Goal: Ask a question

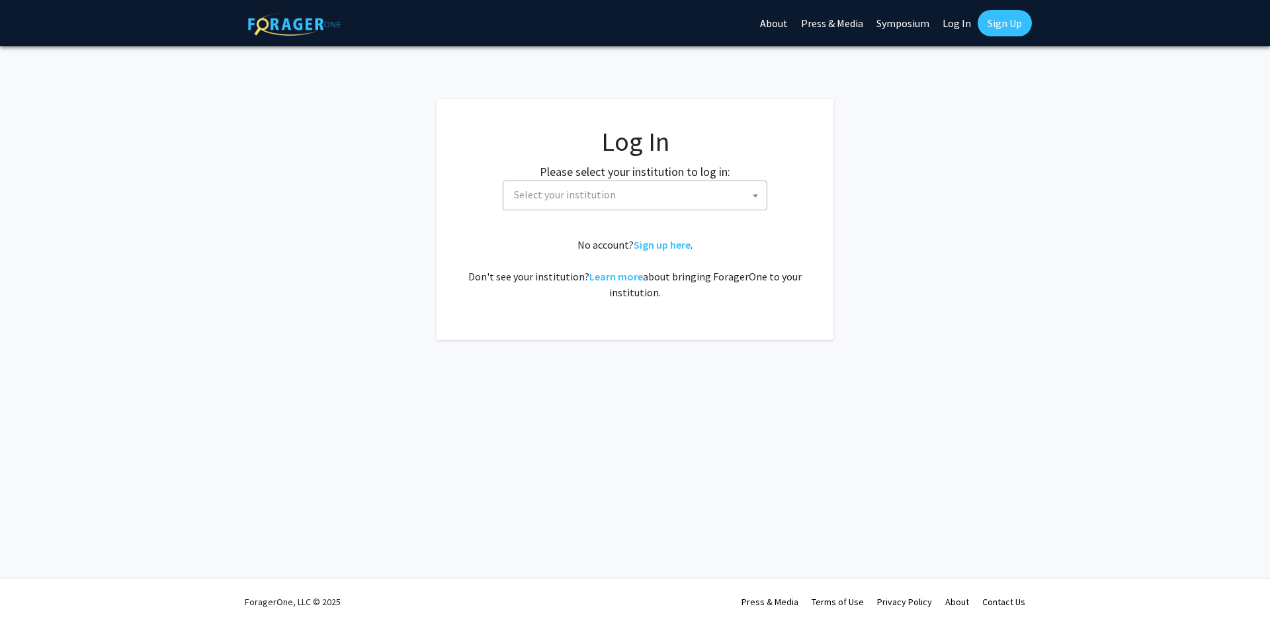
select select
click at [965, 12] on link "Log In" at bounding box center [957, 23] width 42 height 46
click at [955, 34] on link "Log In" at bounding box center [957, 23] width 42 height 46
click at [957, 28] on link "Log In" at bounding box center [957, 23] width 42 height 46
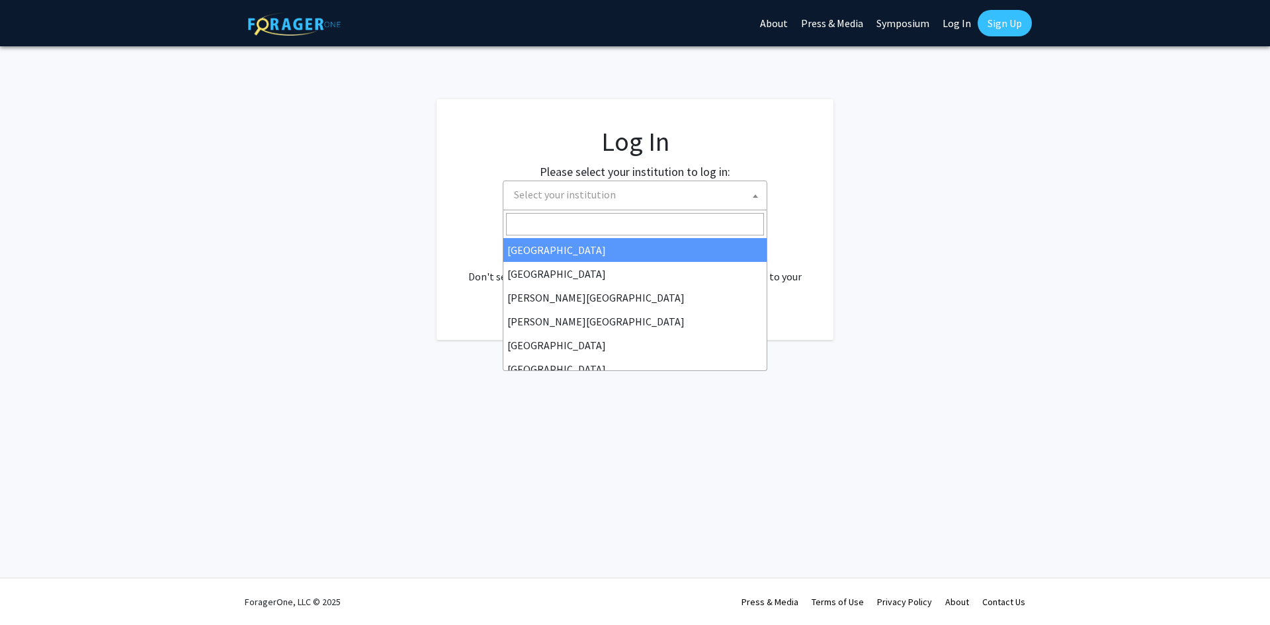
click at [554, 193] on span "Select your institution" at bounding box center [565, 194] width 102 height 13
click at [929, 63] on div "Skip navigation About Press & Media Symposium Log In Sign Up Complete your prof…" at bounding box center [635, 312] width 1270 height 625
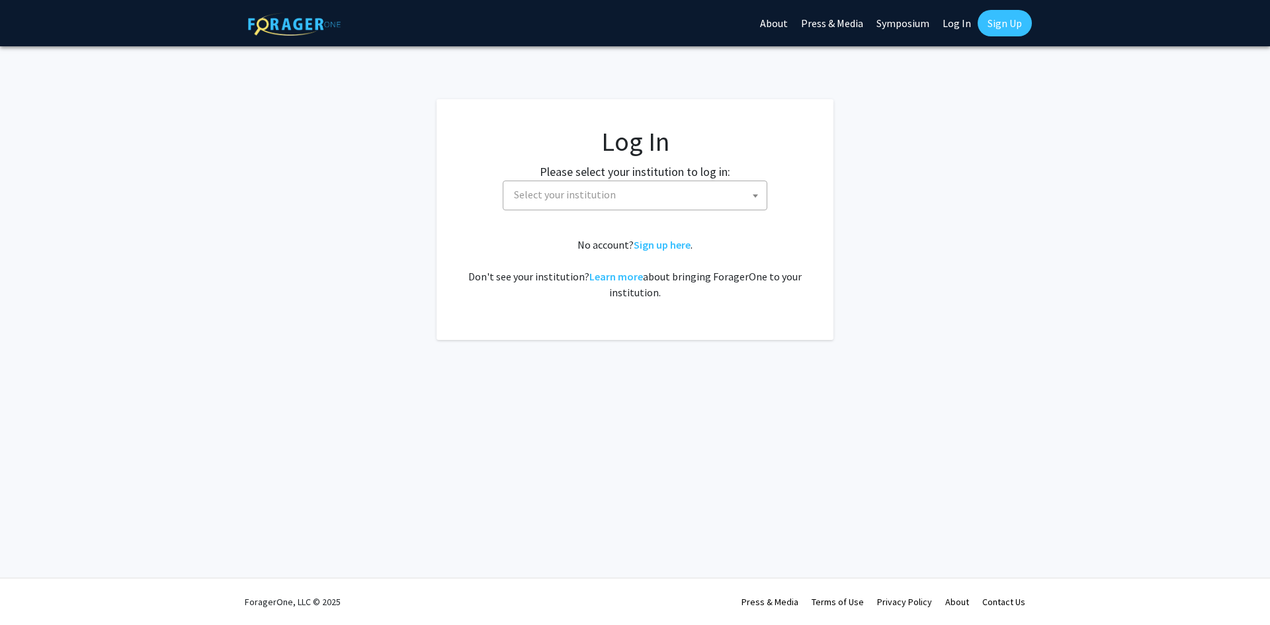
click at [961, 28] on link "Log In" at bounding box center [957, 23] width 42 height 46
click at [1016, 35] on link "Sign Up" at bounding box center [1005, 23] width 54 height 26
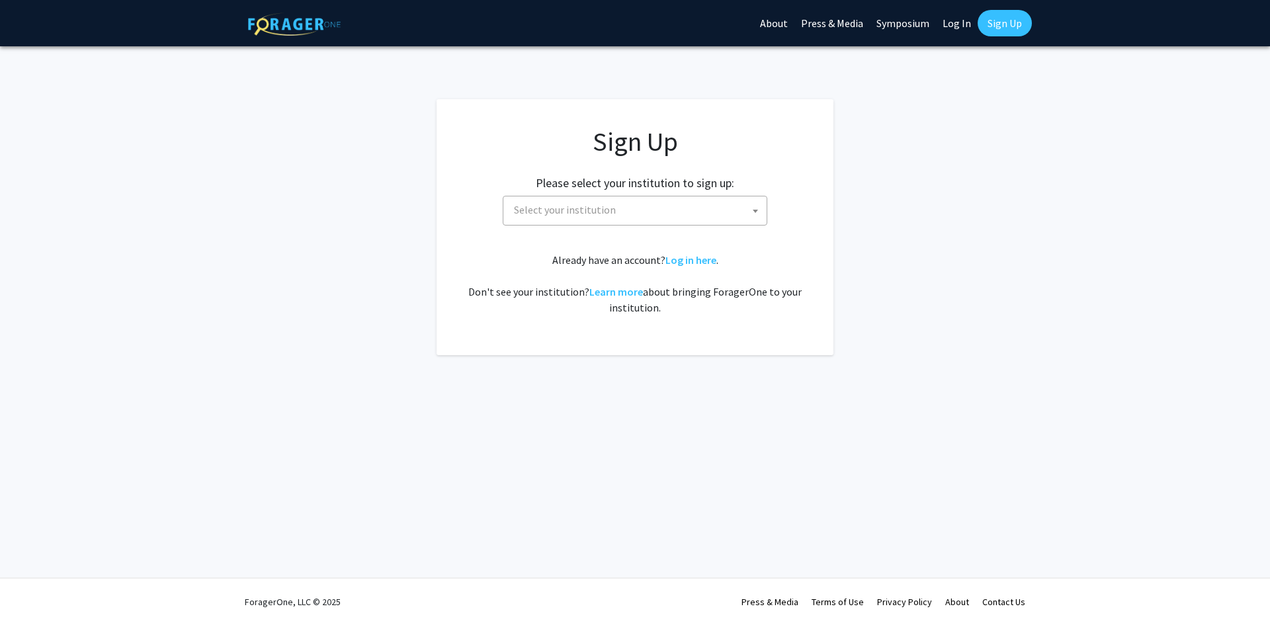
click at [897, 6] on link "Symposium" at bounding box center [903, 23] width 66 height 46
click at [958, 29] on link "Log In" at bounding box center [957, 23] width 42 height 46
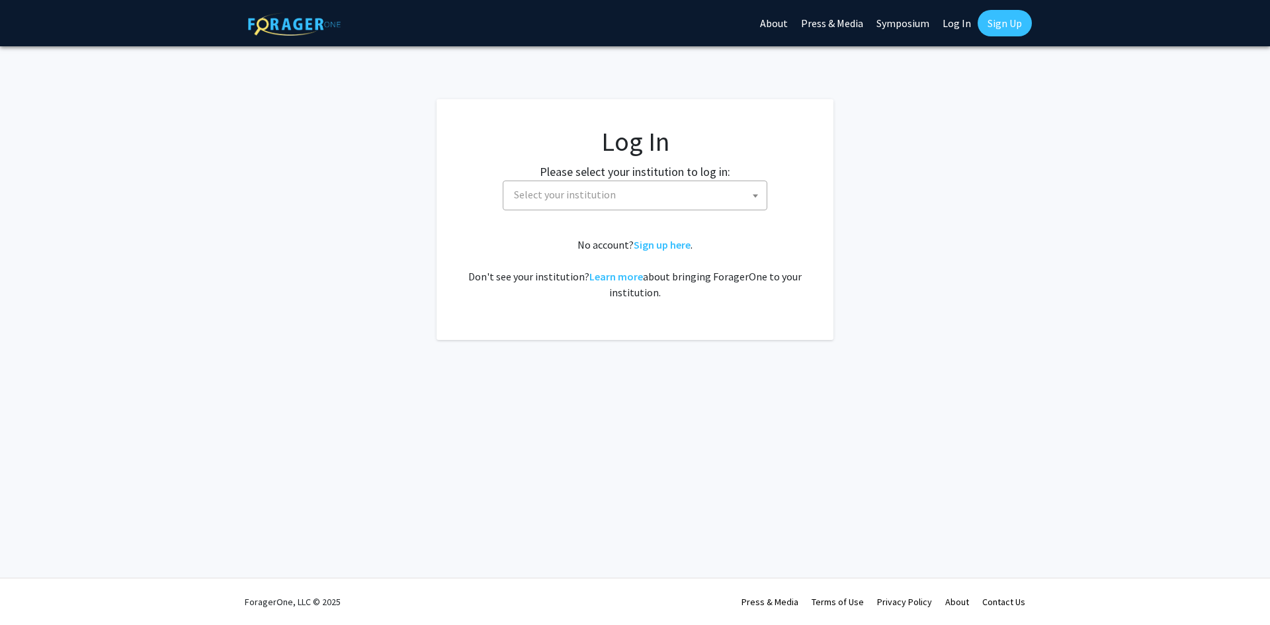
click at [594, 204] on span "Select your institution" at bounding box center [638, 194] width 258 height 27
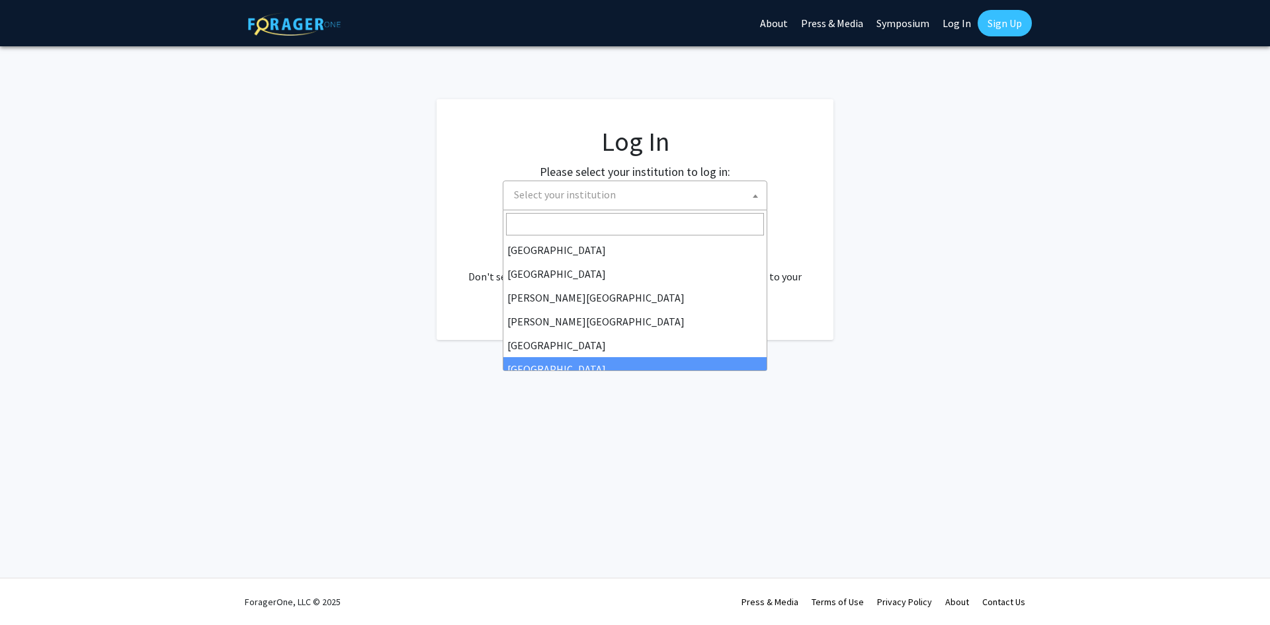
select select "6"
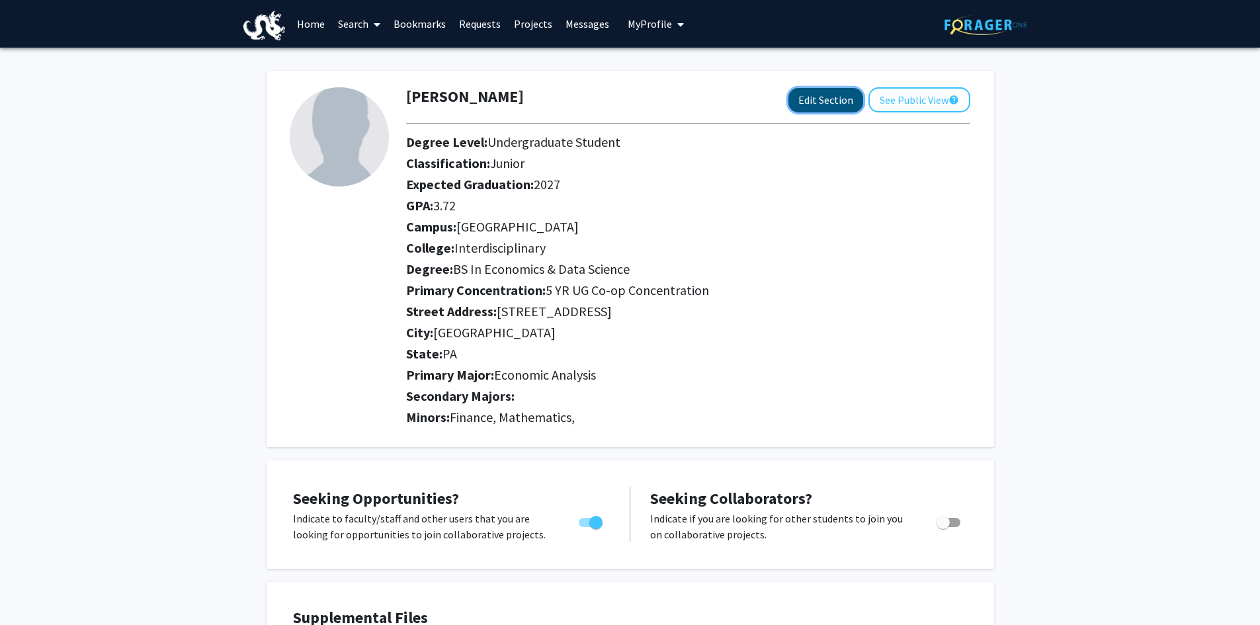
click at [834, 101] on button "Edit Section" at bounding box center [826, 100] width 75 height 24
select select "junior"
select select
select select "[GEOGRAPHIC_DATA]"
select select
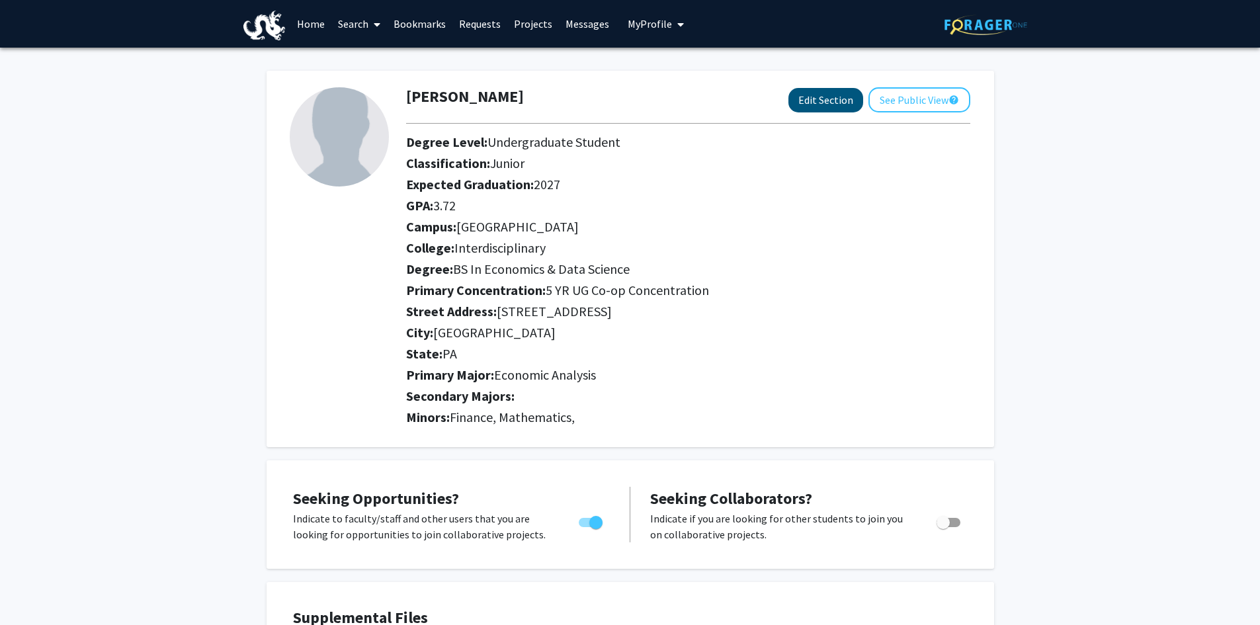
select select
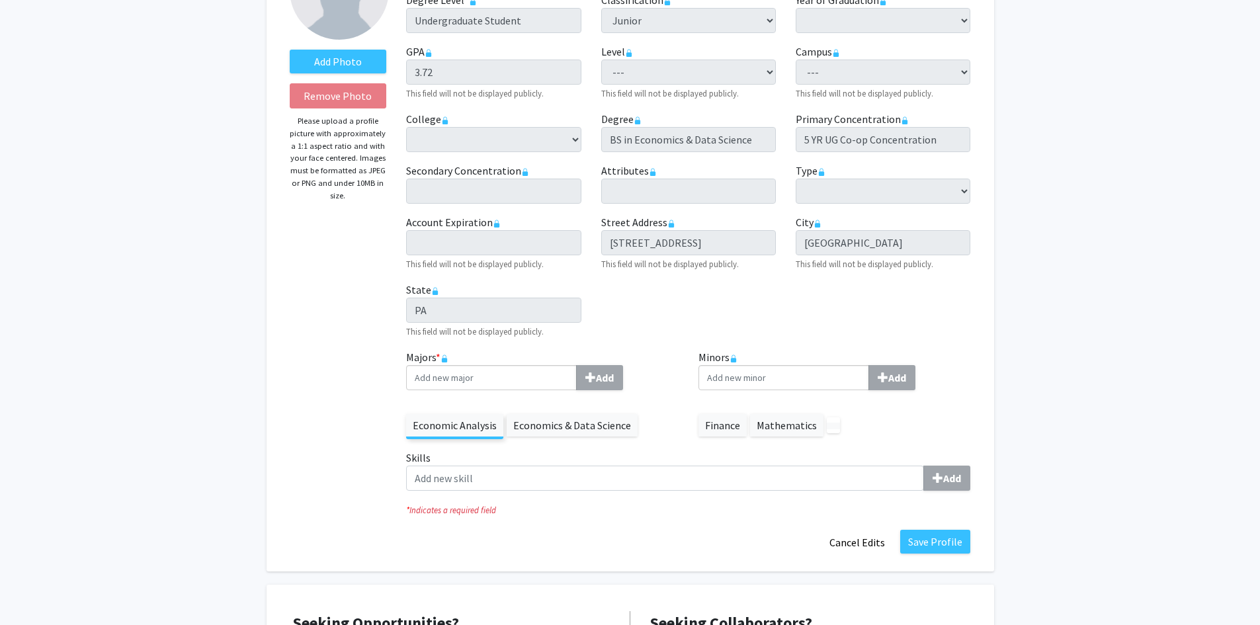
scroll to position [177, 0]
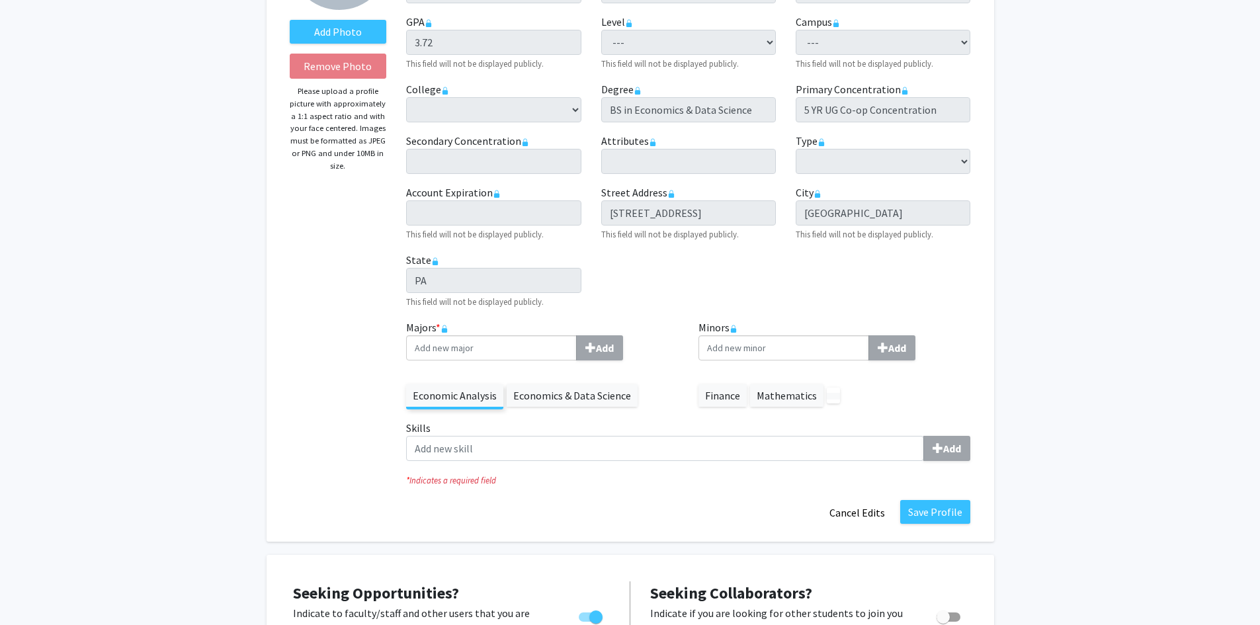
click at [564, 400] on label "Economics & Data Science" at bounding box center [572, 395] width 131 height 22
click at [530, 398] on label "Economics & Data Science" at bounding box center [572, 395] width 131 height 22
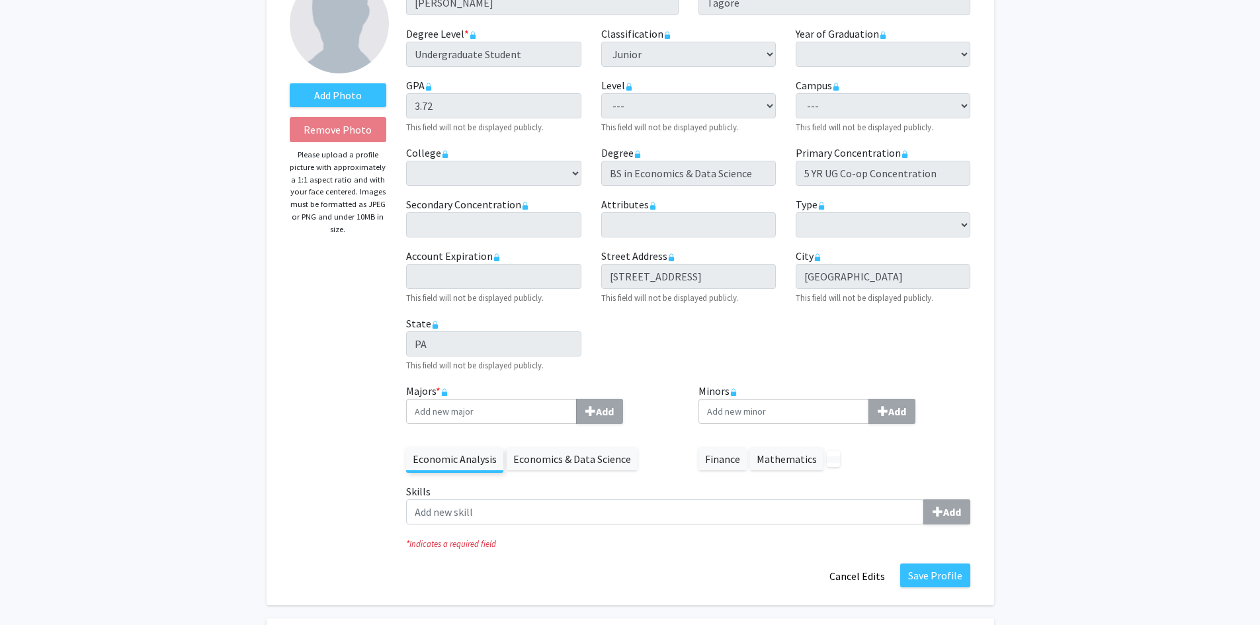
scroll to position [88, 0]
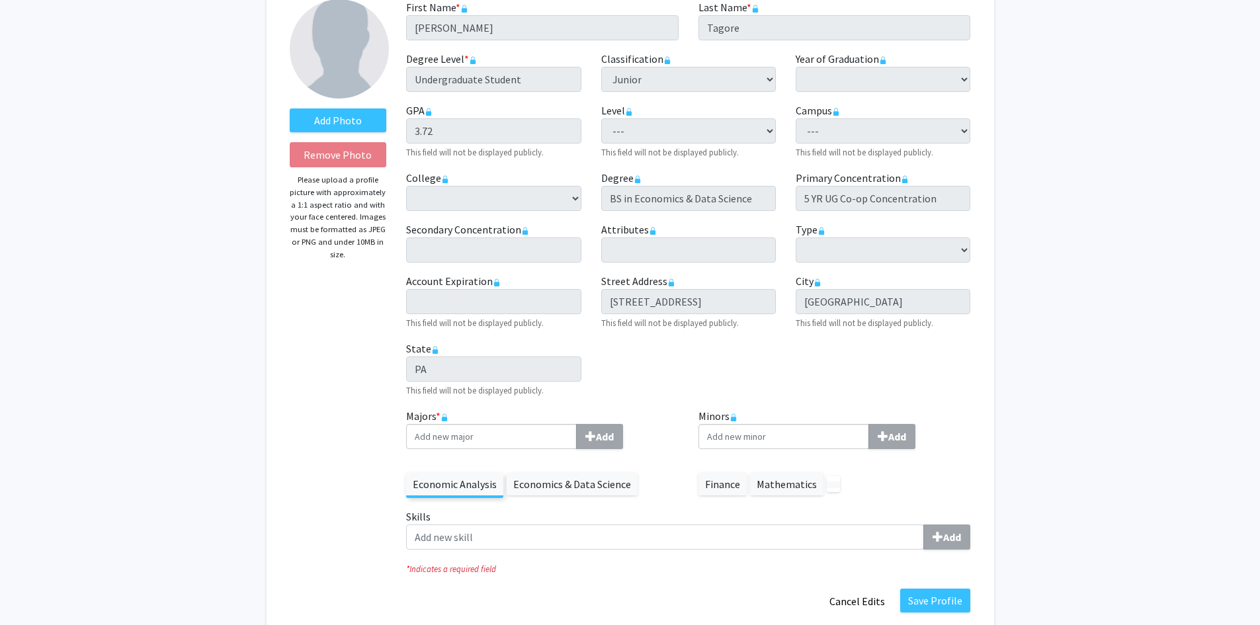
click at [612, 423] on label "Majors * Add" at bounding box center [542, 428] width 273 height 41
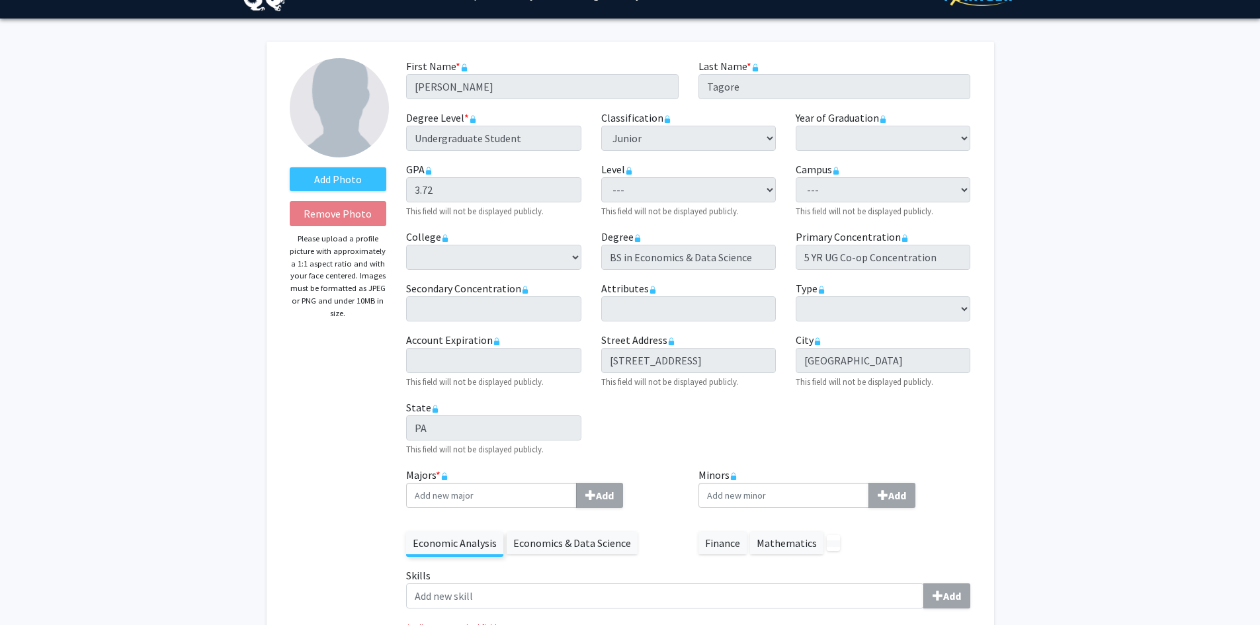
scroll to position [0, 0]
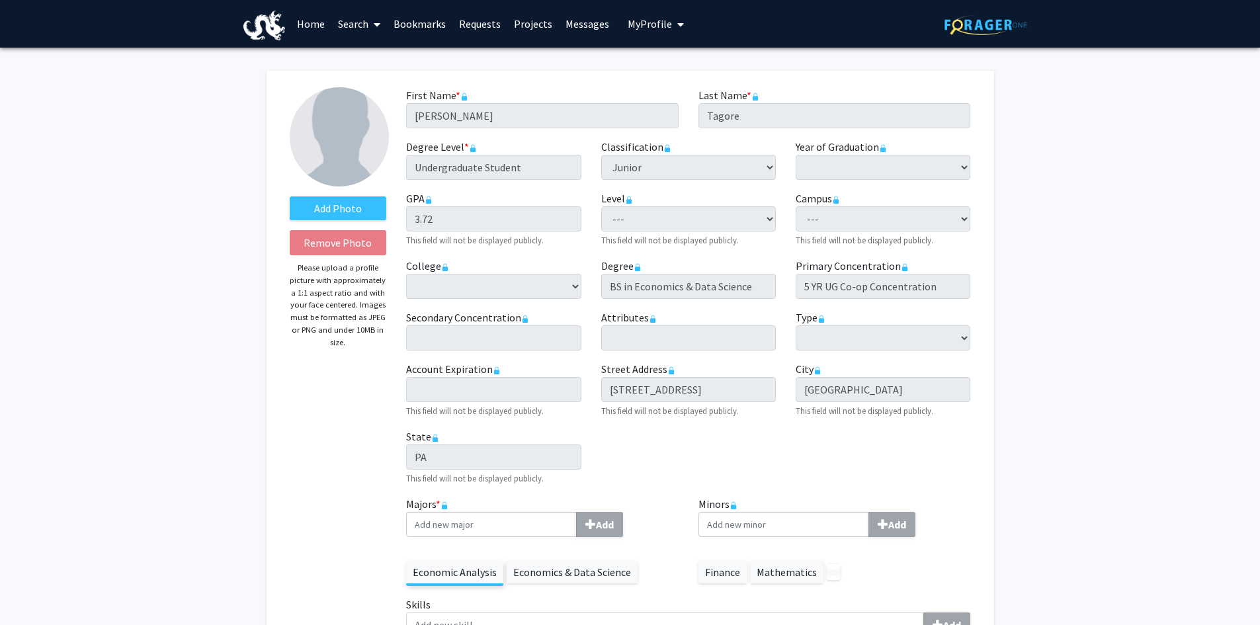
click at [735, 353] on div "First Name * required [PERSON_NAME] Last Name * required Tagore Degree Level * …" at bounding box center [688, 291] width 584 height 409
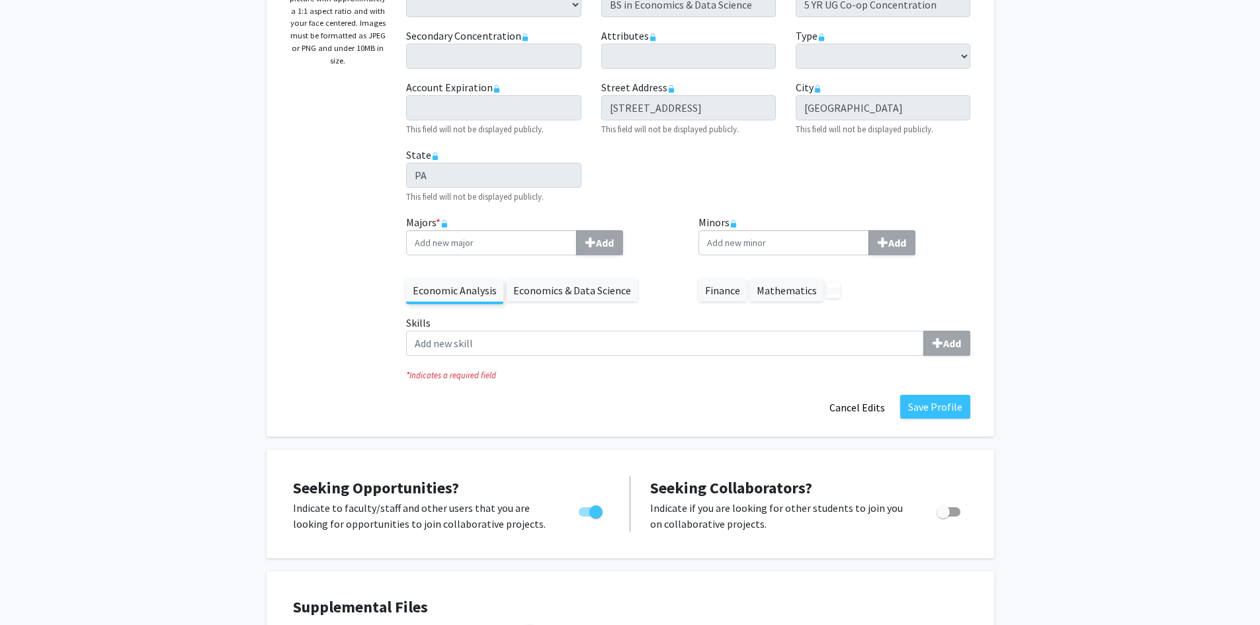
scroll to position [225, 0]
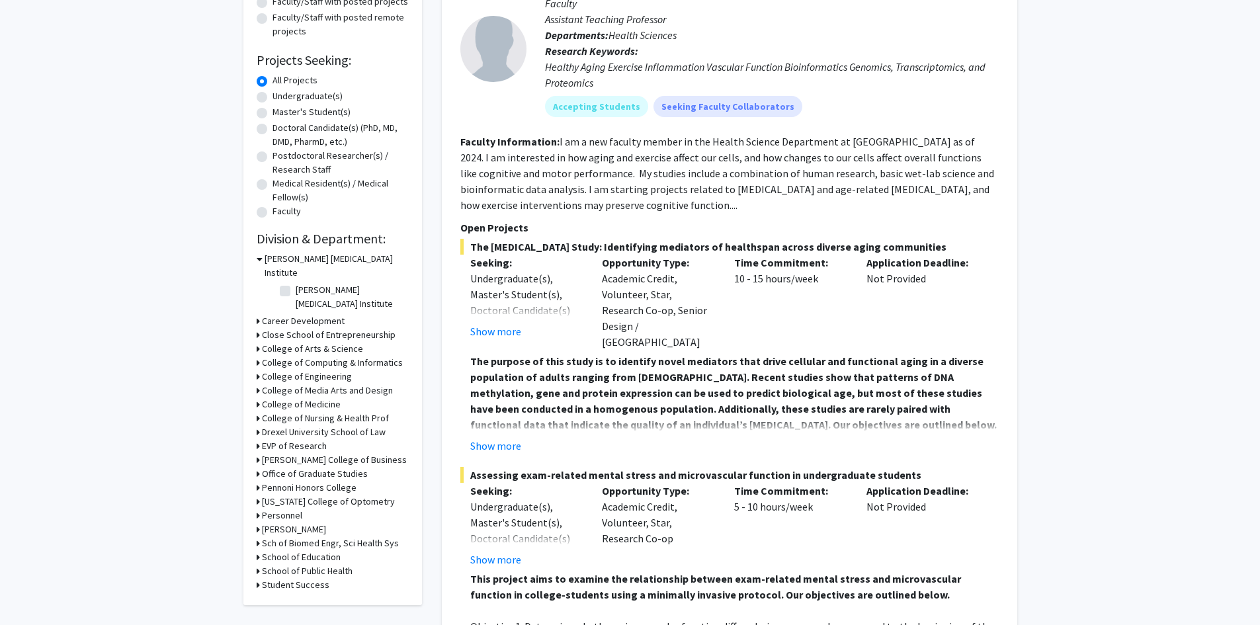
scroll to position [88, 0]
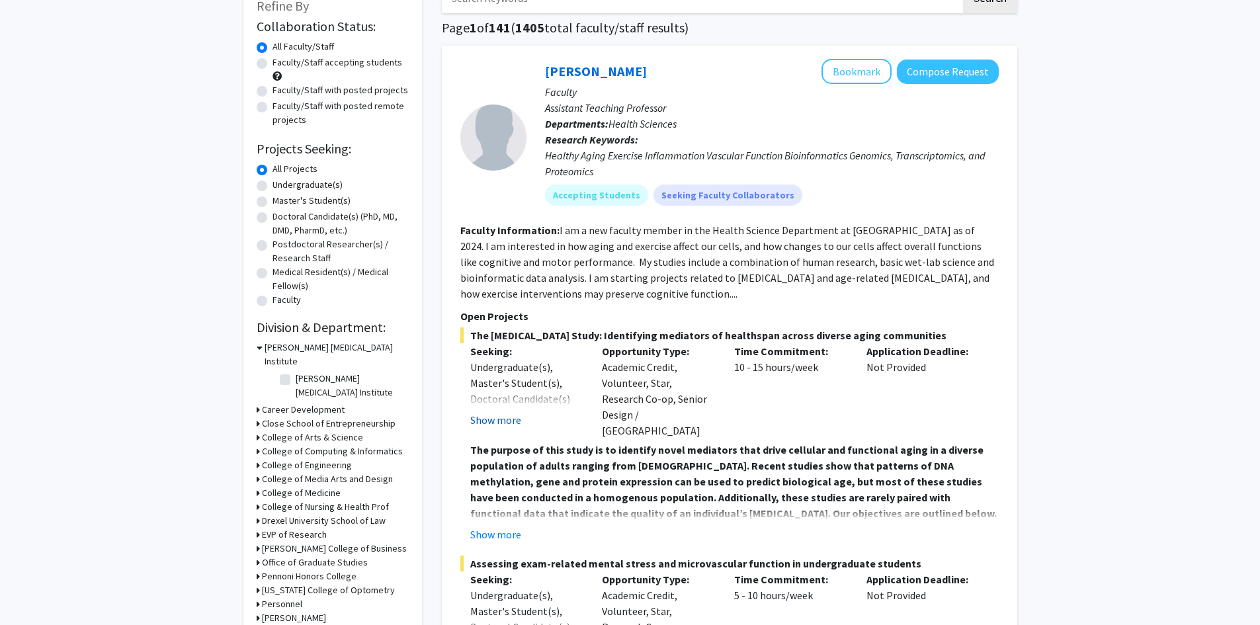
click at [504, 425] on button "Show more" at bounding box center [495, 420] width 51 height 16
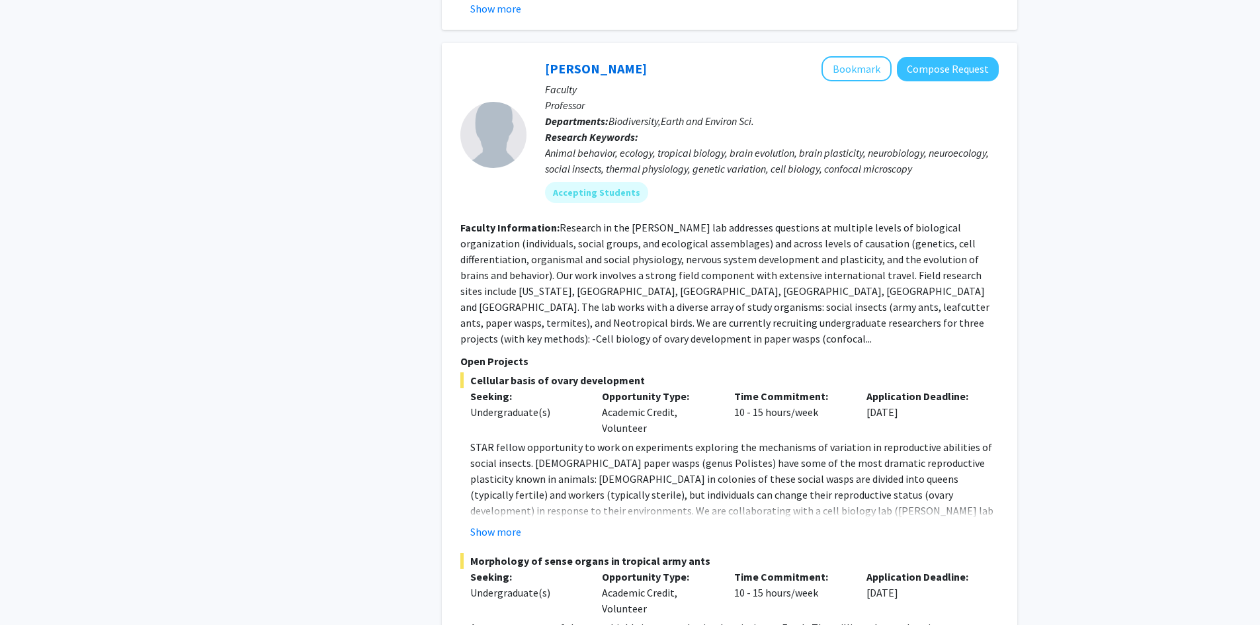
scroll to position [882, 0]
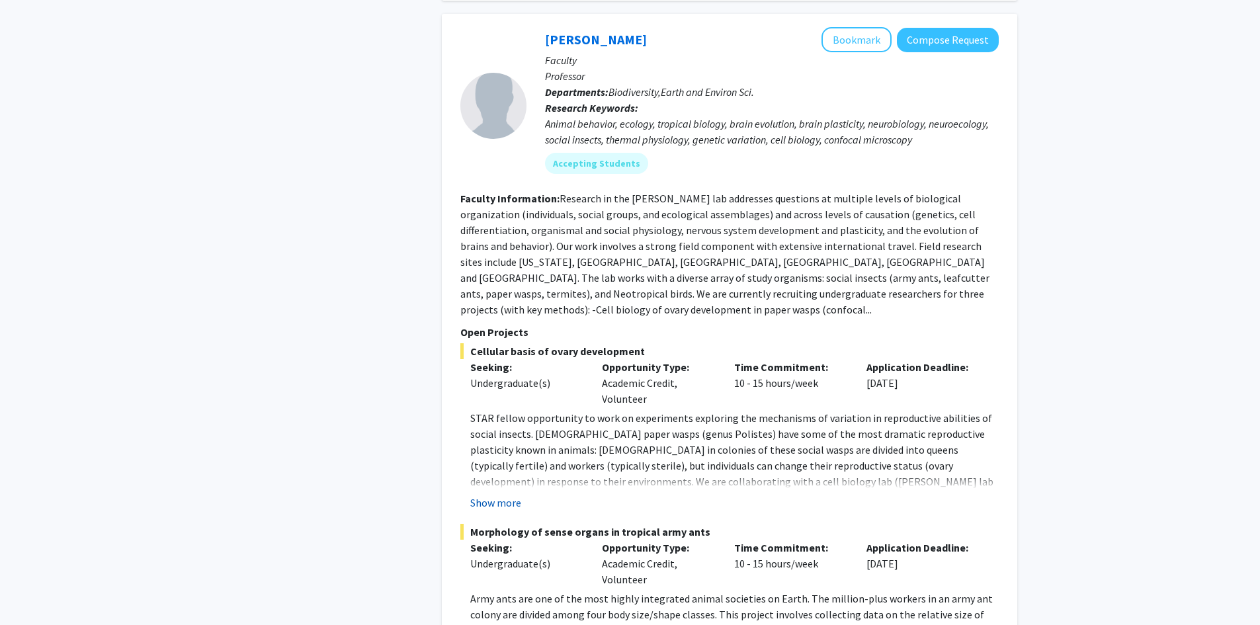
click at [482, 495] on button "Show more" at bounding box center [495, 503] width 51 height 16
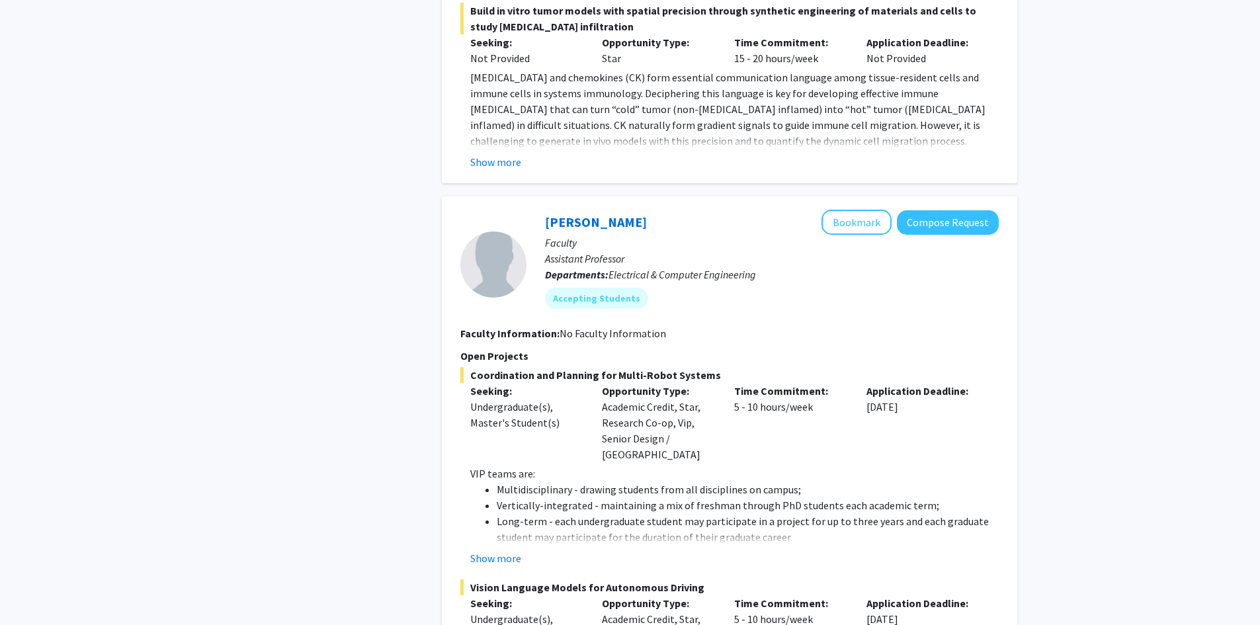
scroll to position [4057, 0]
click at [500, 550] on button "Show more" at bounding box center [495, 558] width 51 height 16
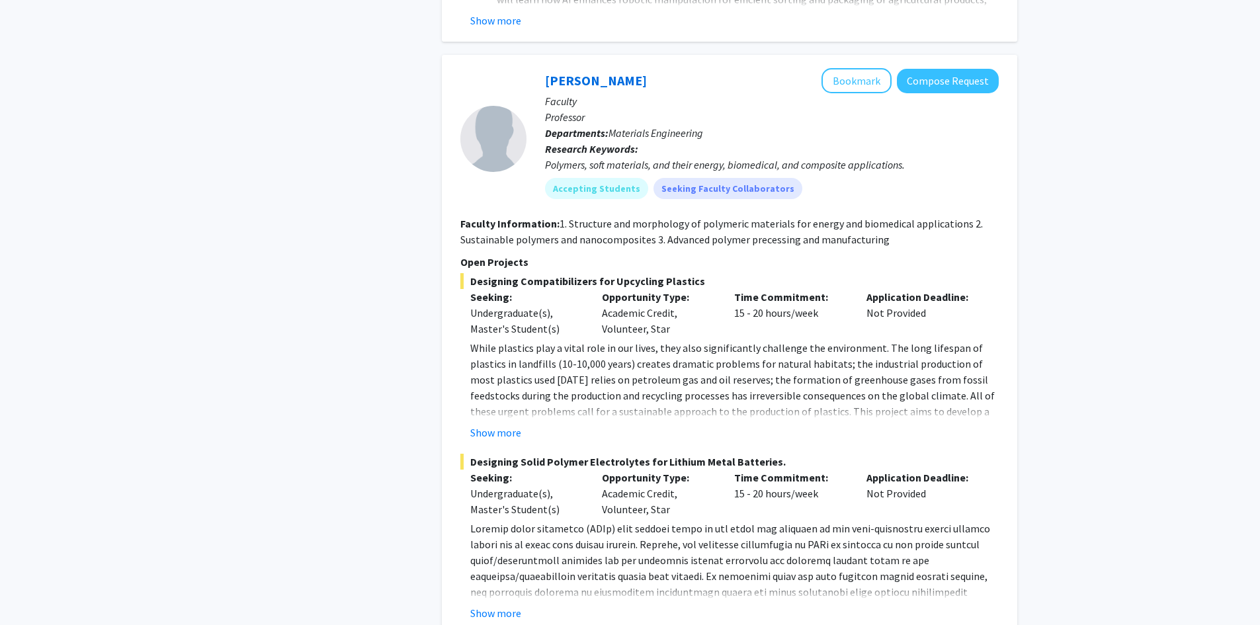
scroll to position [6439, 0]
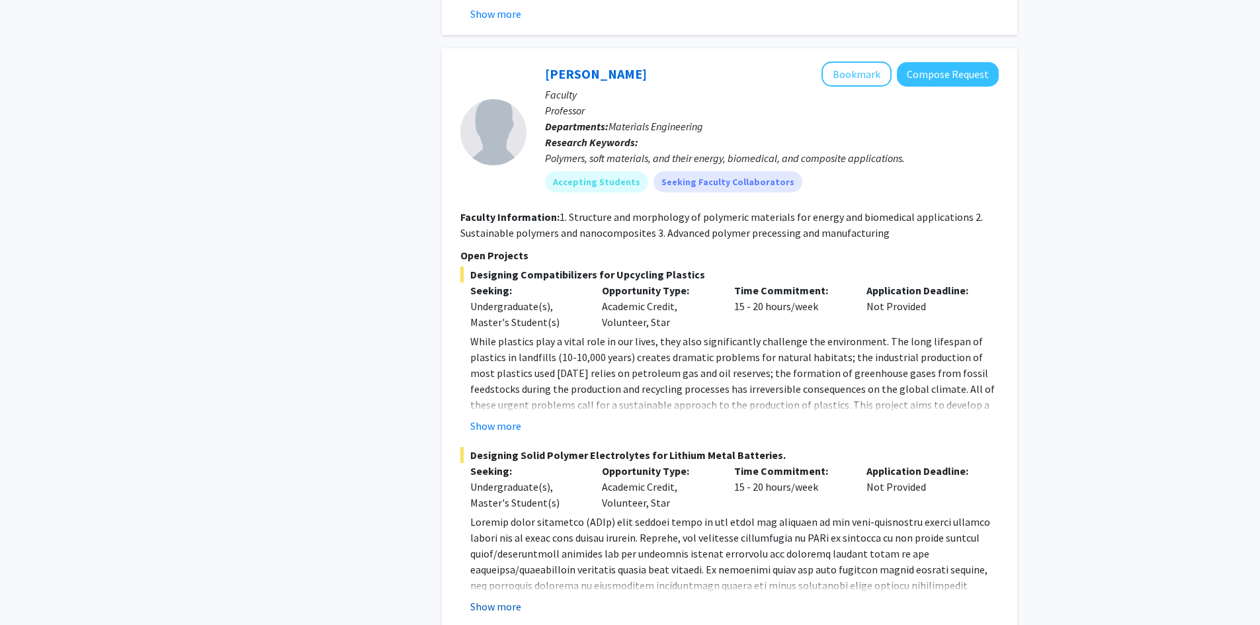
click at [488, 599] on button "Show more" at bounding box center [495, 607] width 51 height 16
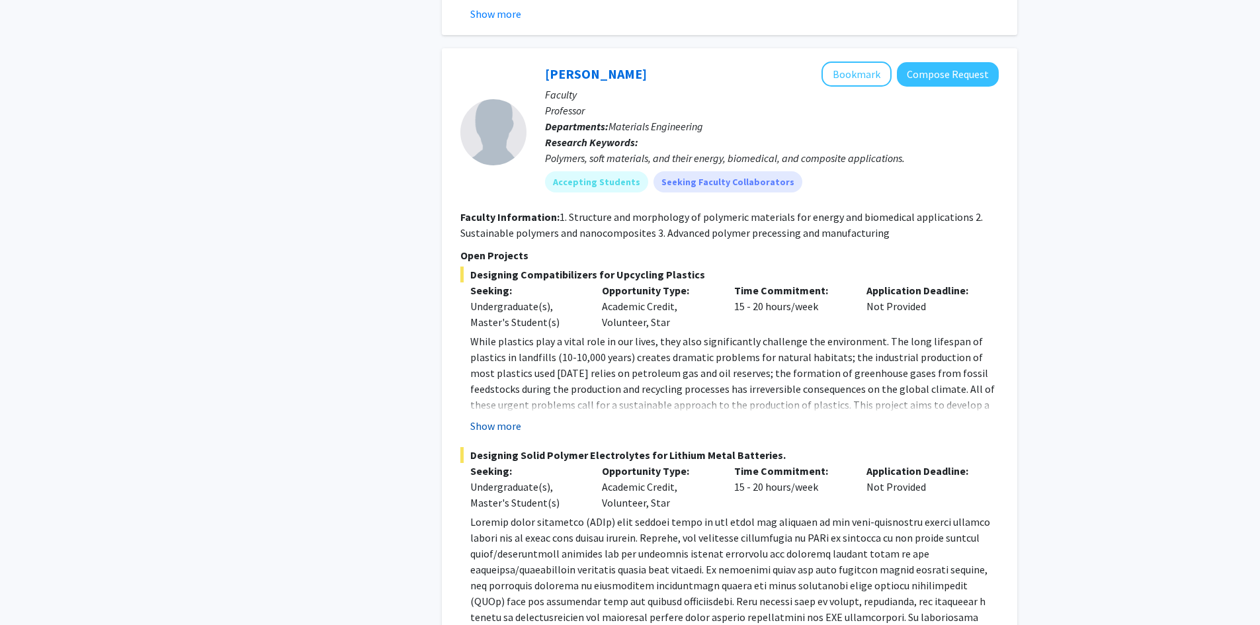
click at [497, 418] on button "Show more" at bounding box center [495, 426] width 51 height 16
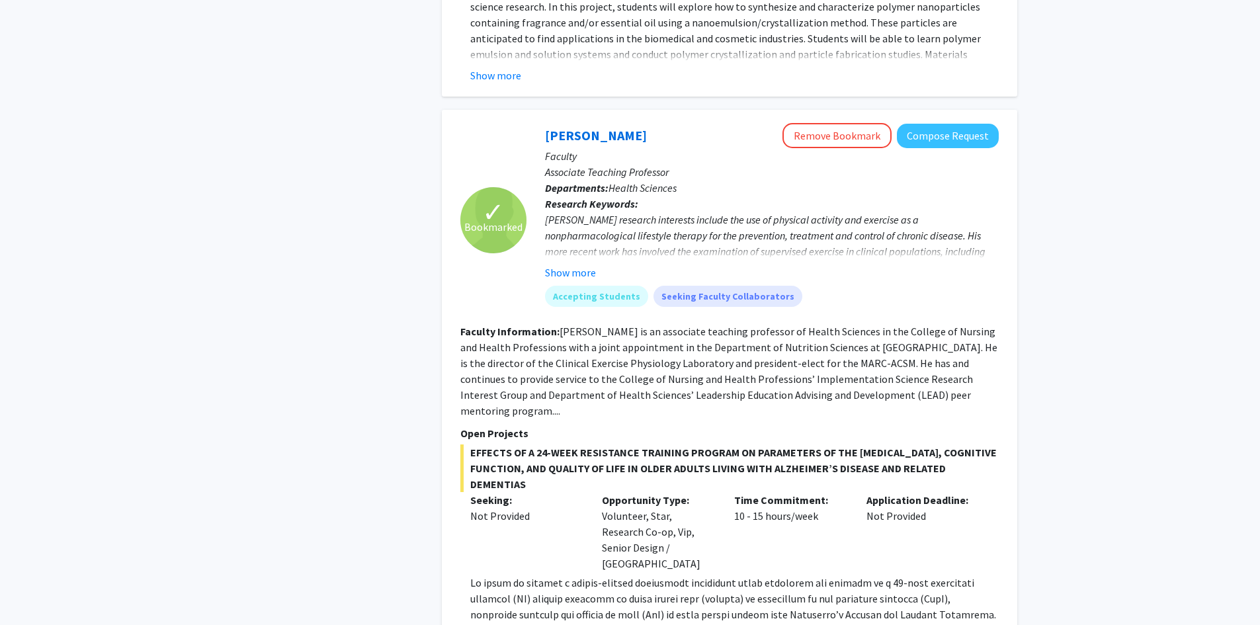
scroll to position [7321, 0]
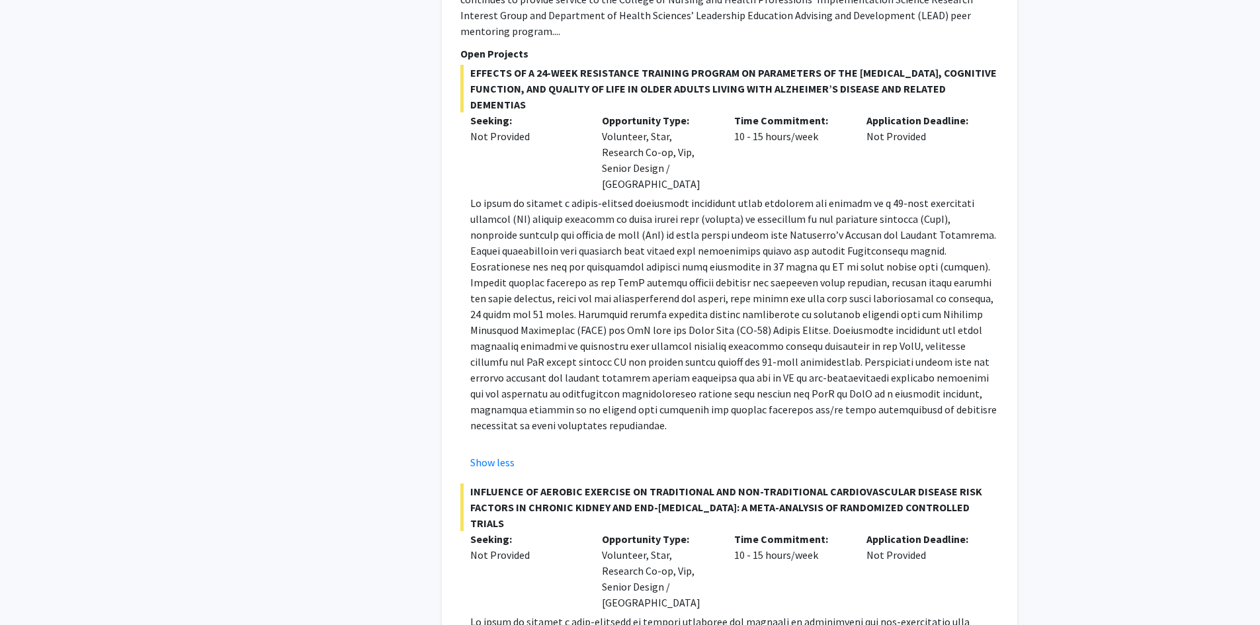
scroll to position [7674, 0]
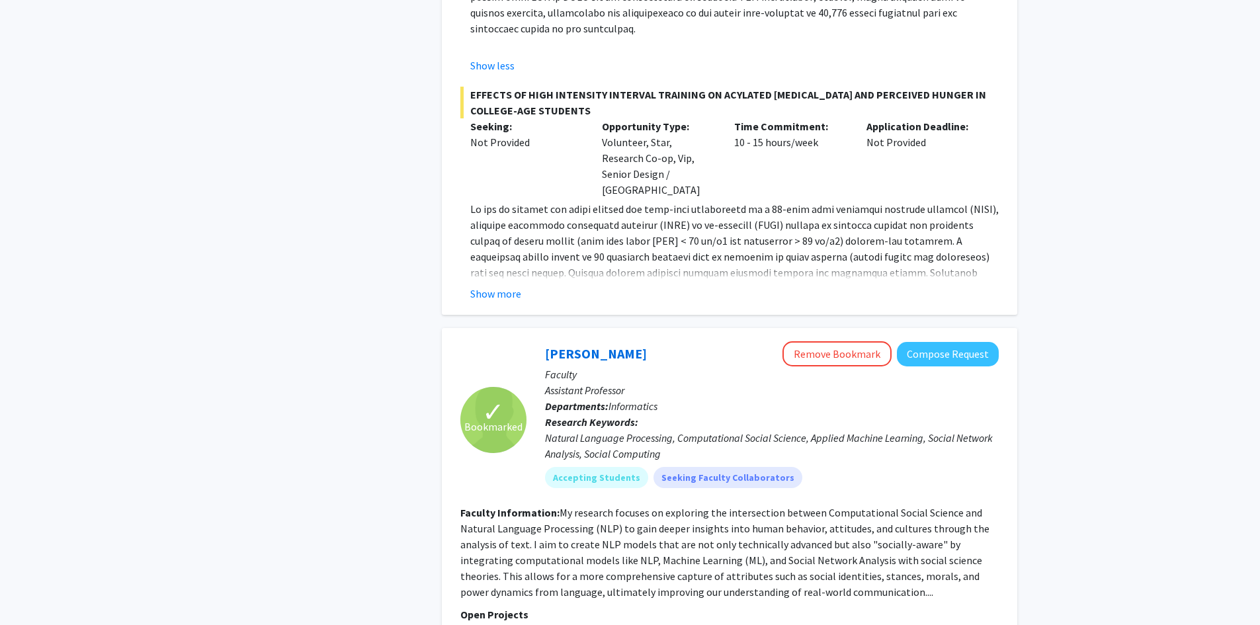
scroll to position [8644, 0]
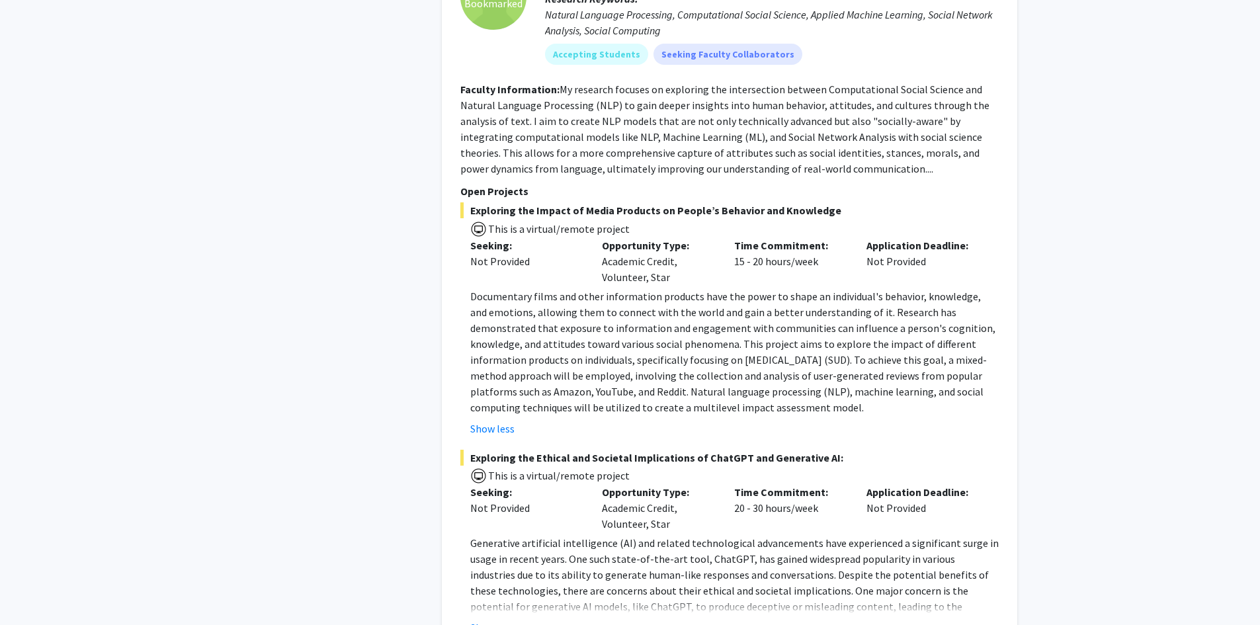
scroll to position [8997, 0]
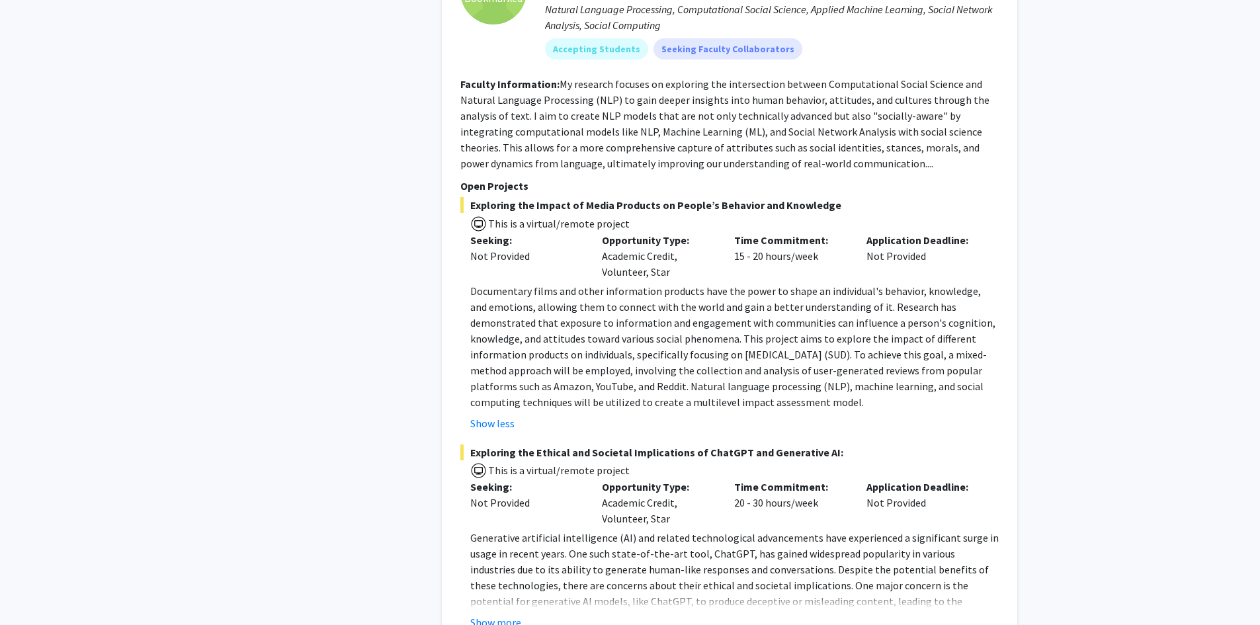
click at [504, 425] on div "✓ Bookmarked Shadi Rezapour Remove Bookmark Compose Request Faculty Assistant P…" at bounding box center [730, 271] width 576 height 744
click at [515, 615] on button "Show more" at bounding box center [495, 623] width 51 height 16
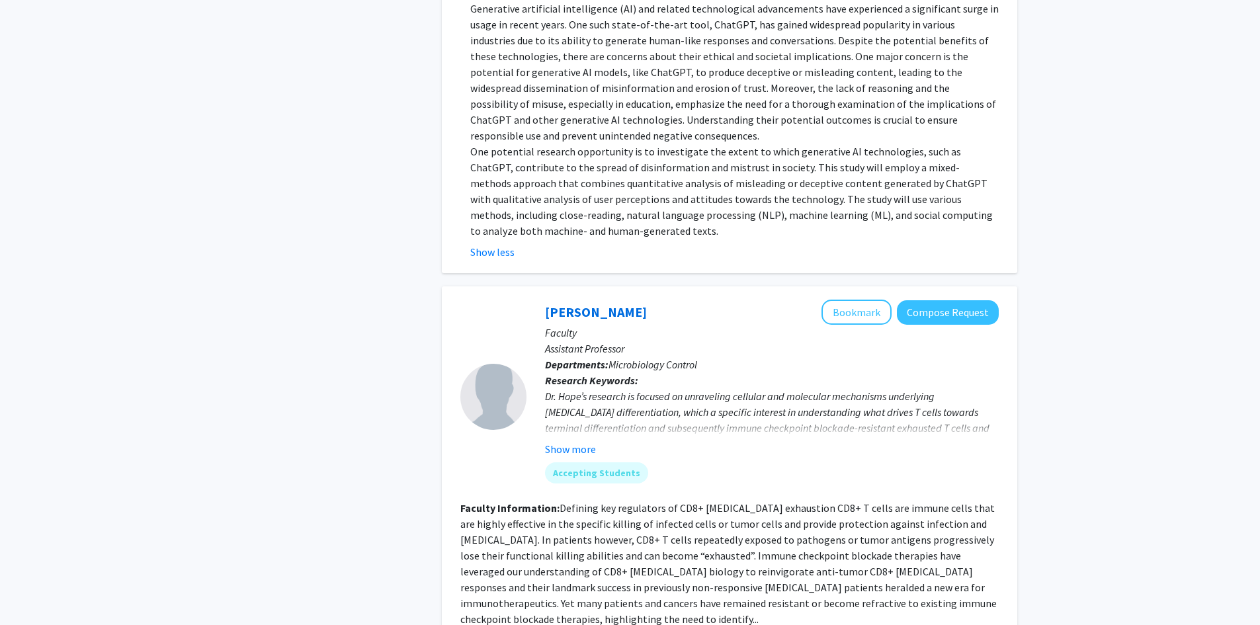
scroll to position [9839, 0]
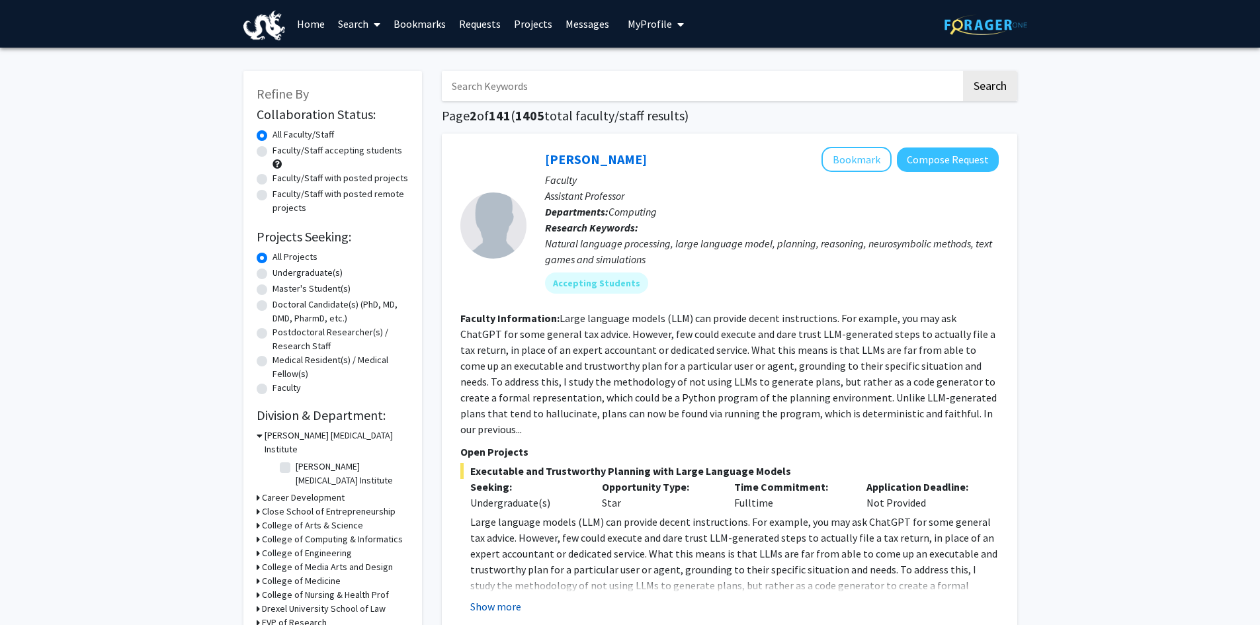
click at [490, 599] on button "Show more" at bounding box center [495, 607] width 51 height 16
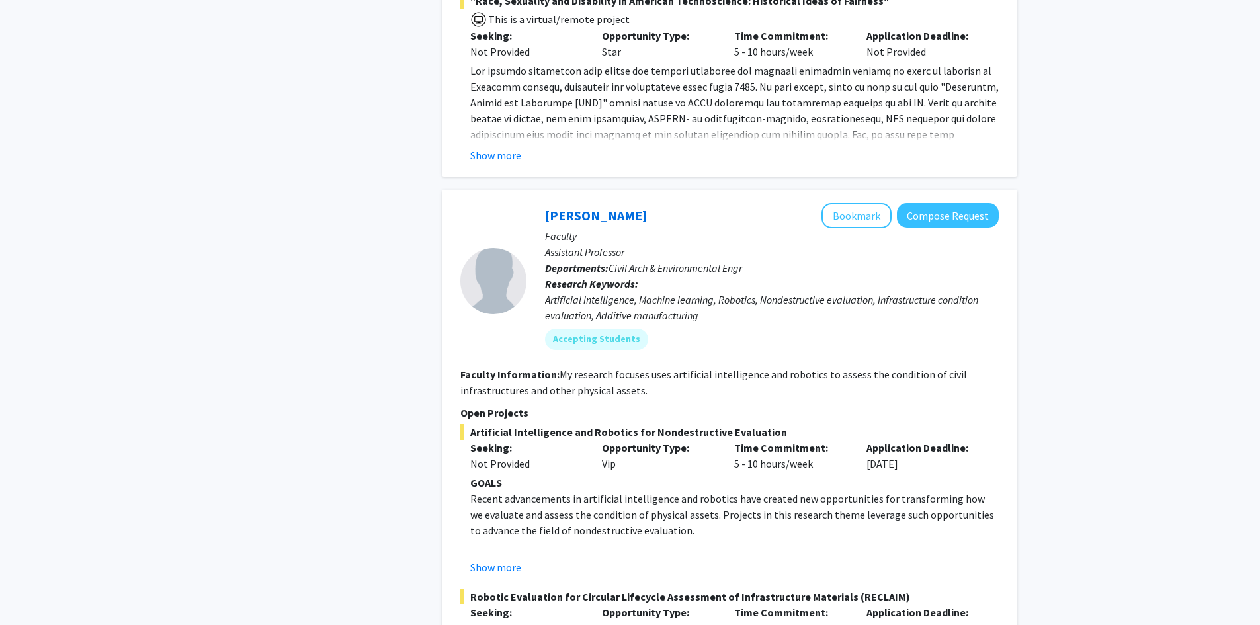
scroll to position [1764, 0]
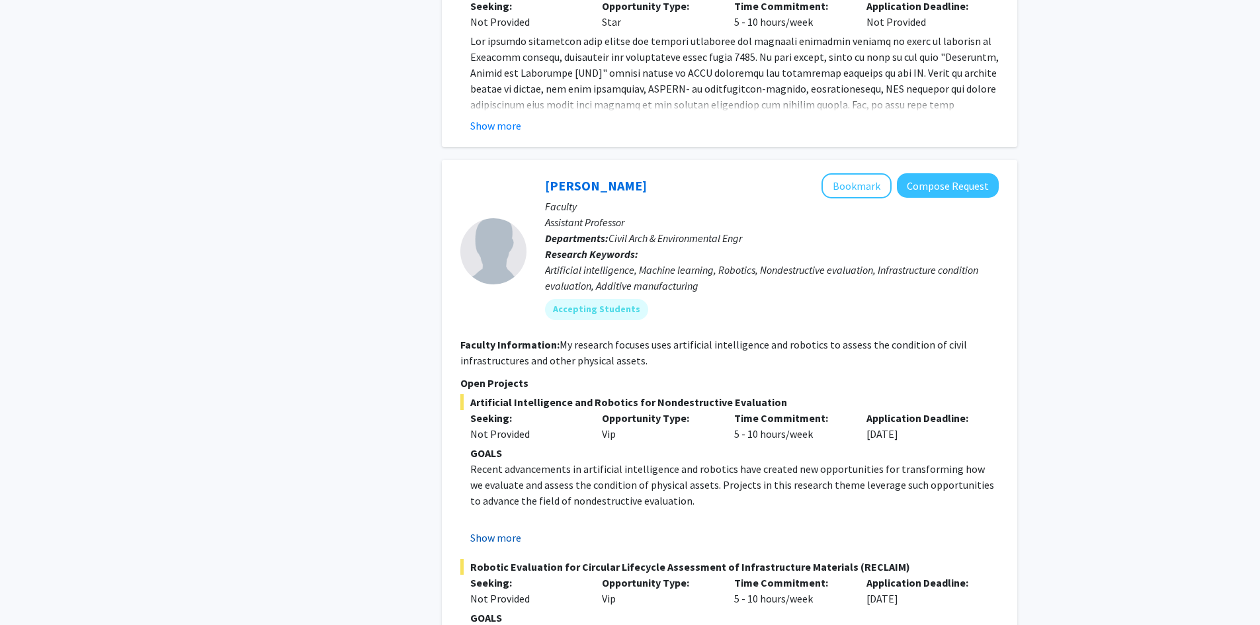
click at [488, 530] on button "Show more" at bounding box center [495, 538] width 51 height 16
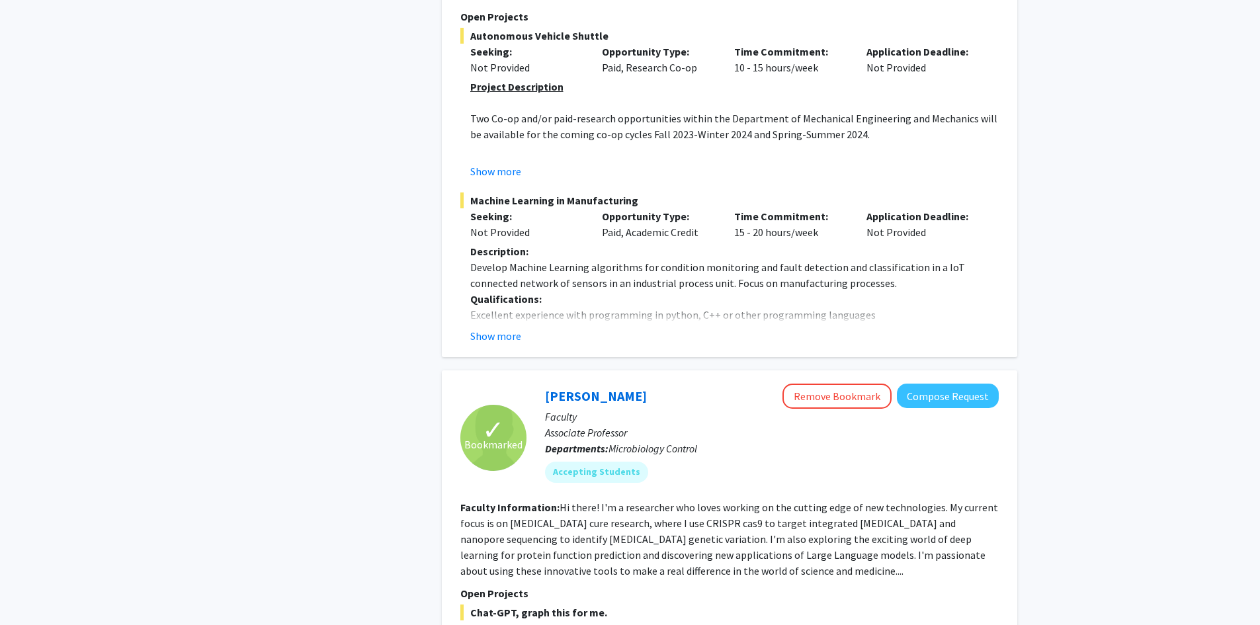
scroll to position [4763, 0]
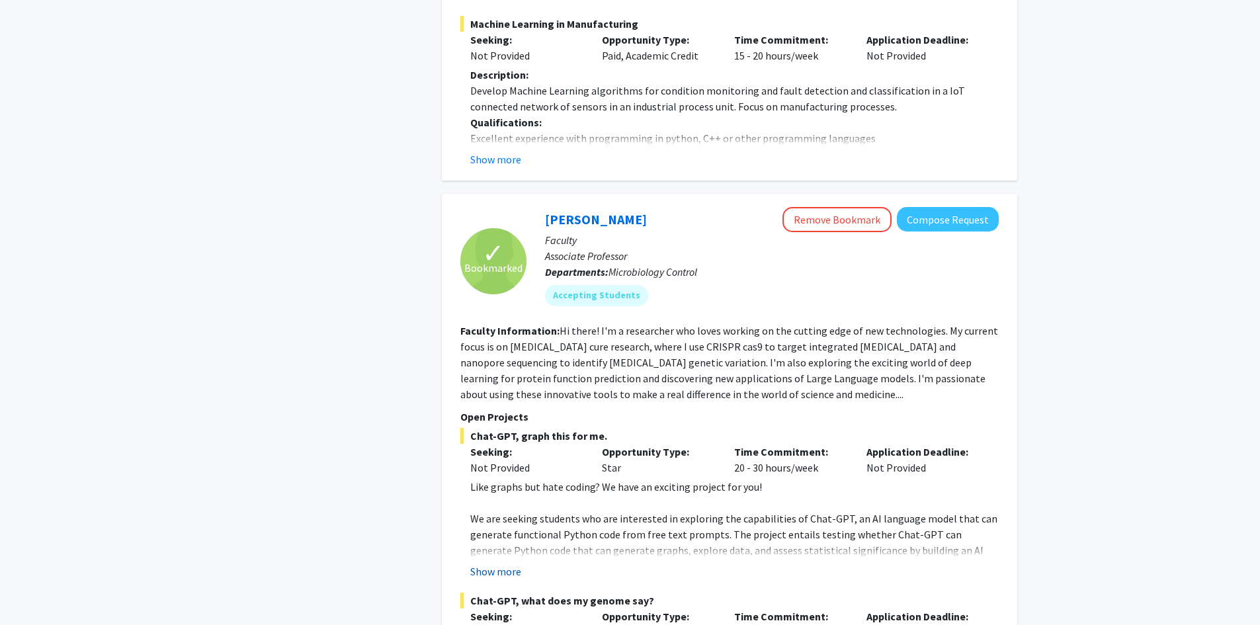
click at [488, 564] on button "Show more" at bounding box center [495, 572] width 51 height 16
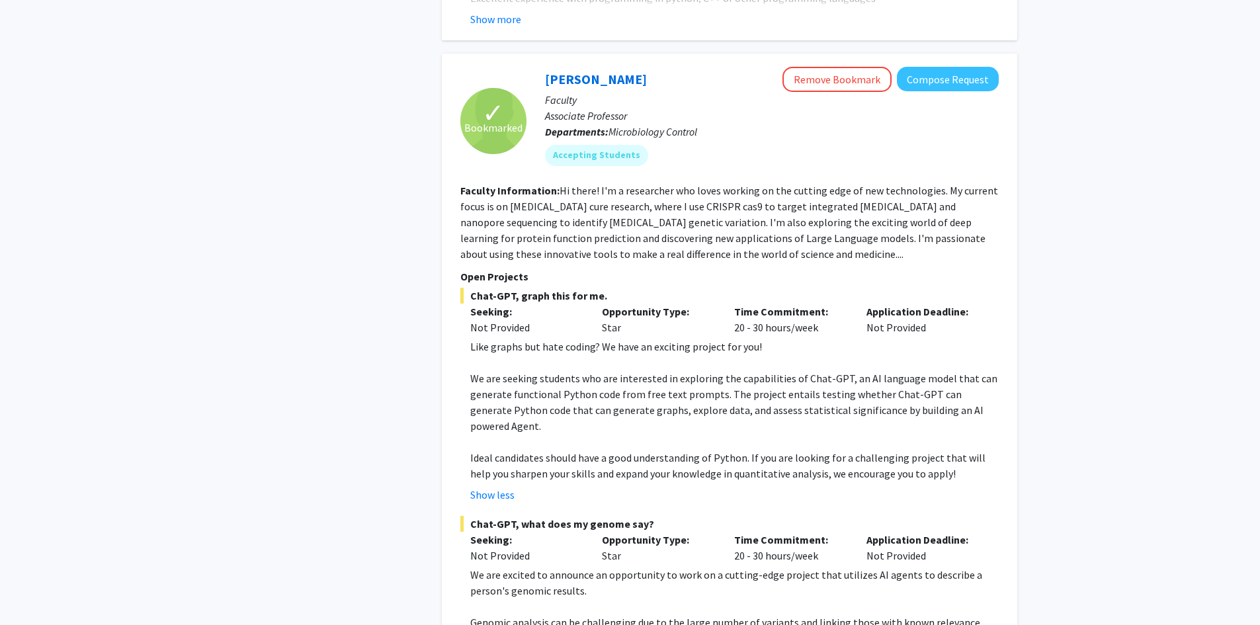
scroll to position [4940, 0]
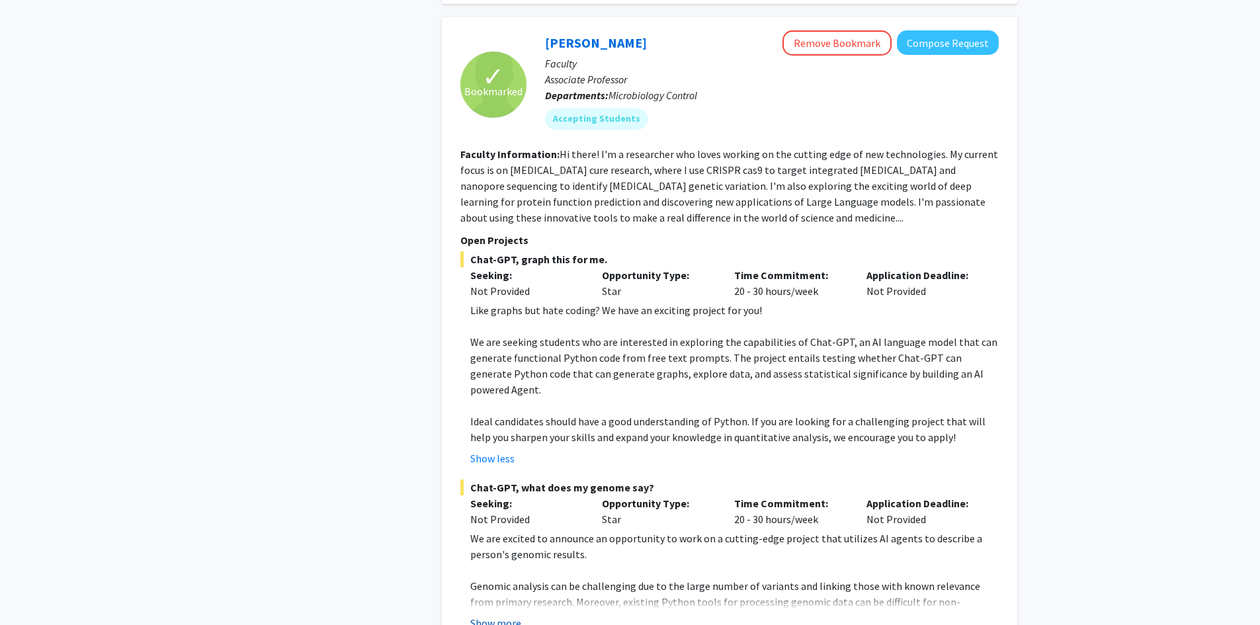
click at [484, 615] on button "Show more" at bounding box center [495, 623] width 51 height 16
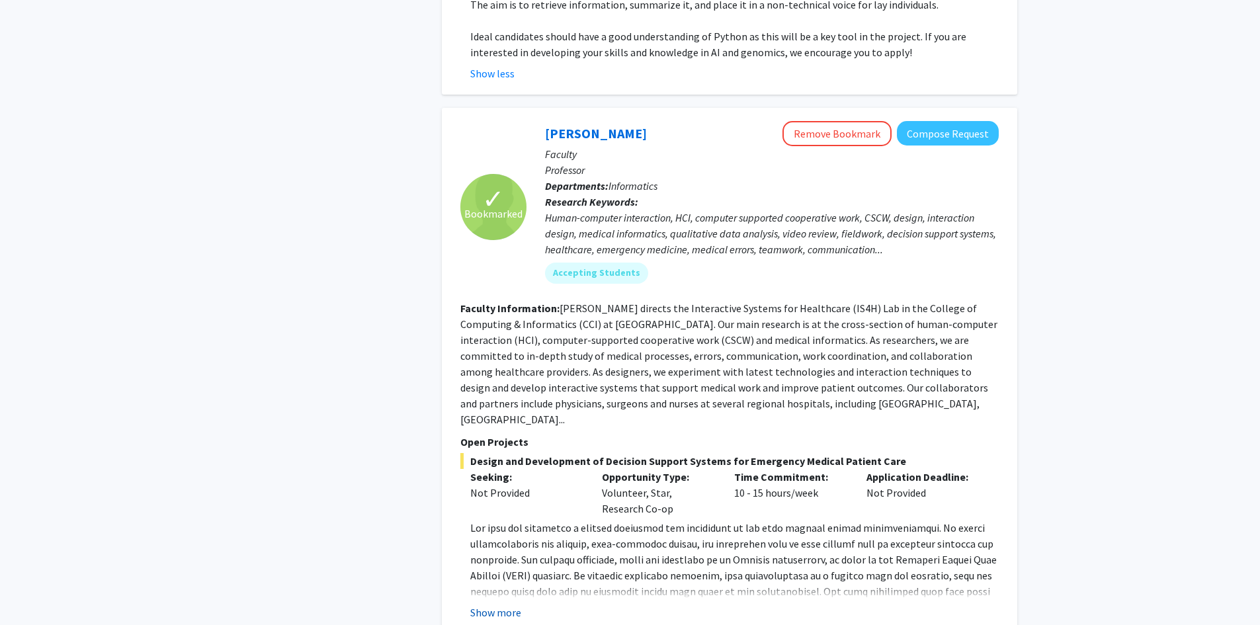
scroll to position [5821, 0]
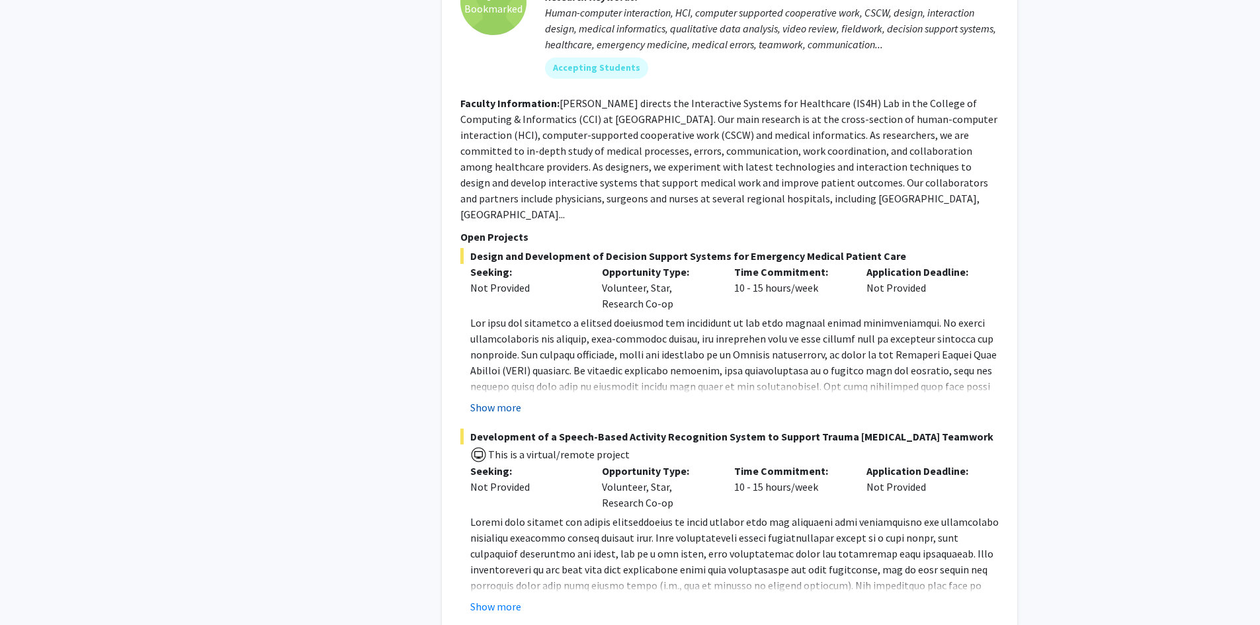
click at [492, 400] on button "Show more" at bounding box center [495, 408] width 51 height 16
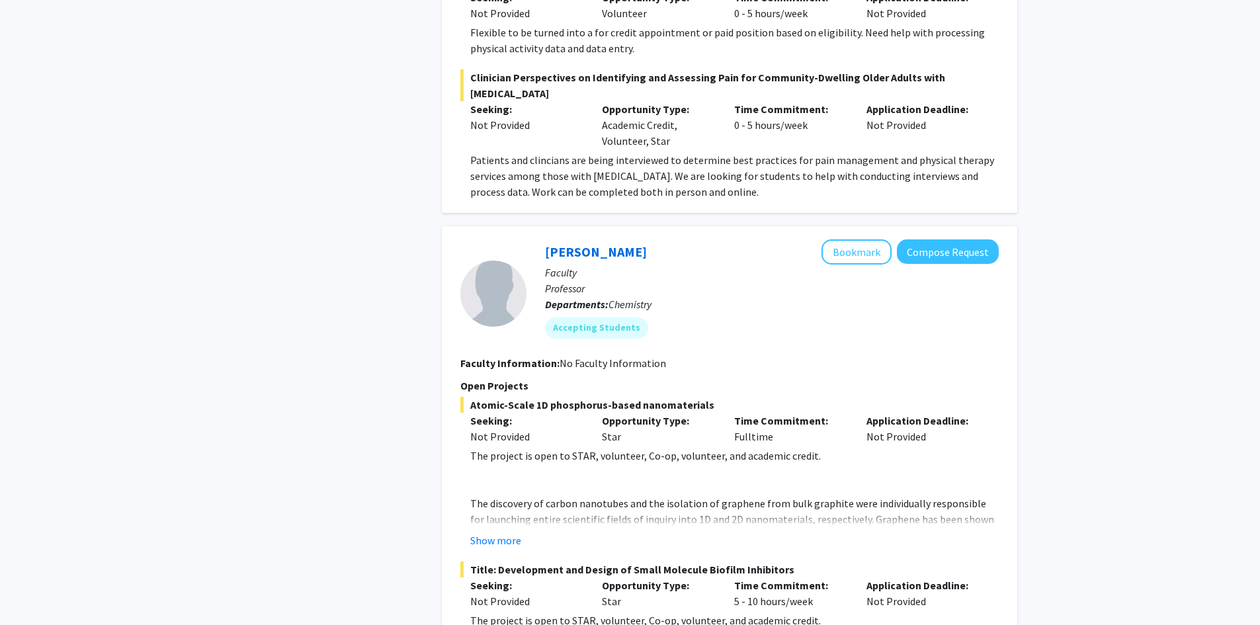
scroll to position [6880, 0]
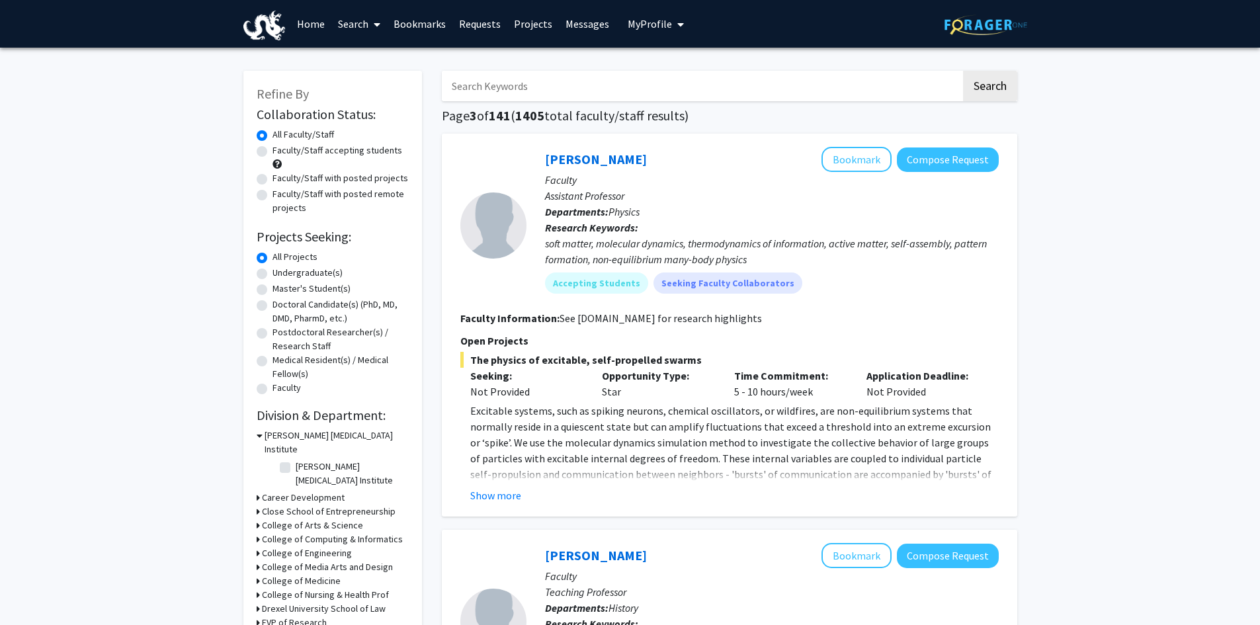
click at [566, 97] on input "Search Keywords" at bounding box center [701, 86] width 519 height 30
type input "economics"
click at [963, 71] on button "Search" at bounding box center [990, 86] width 54 height 30
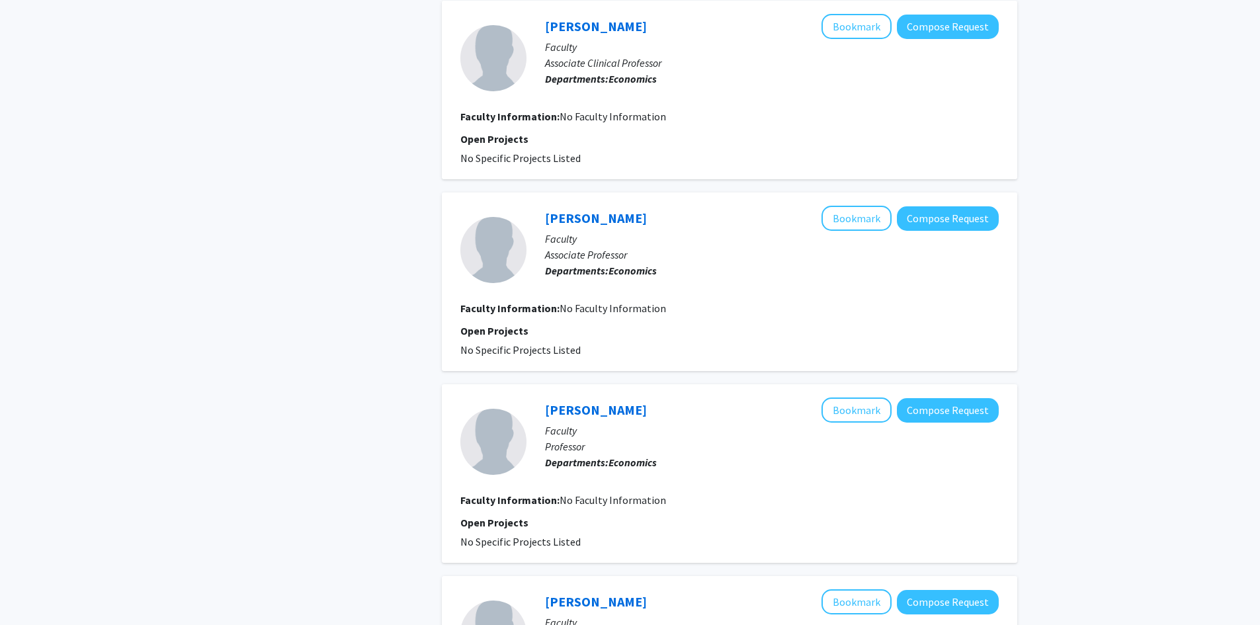
scroll to position [1671, 0]
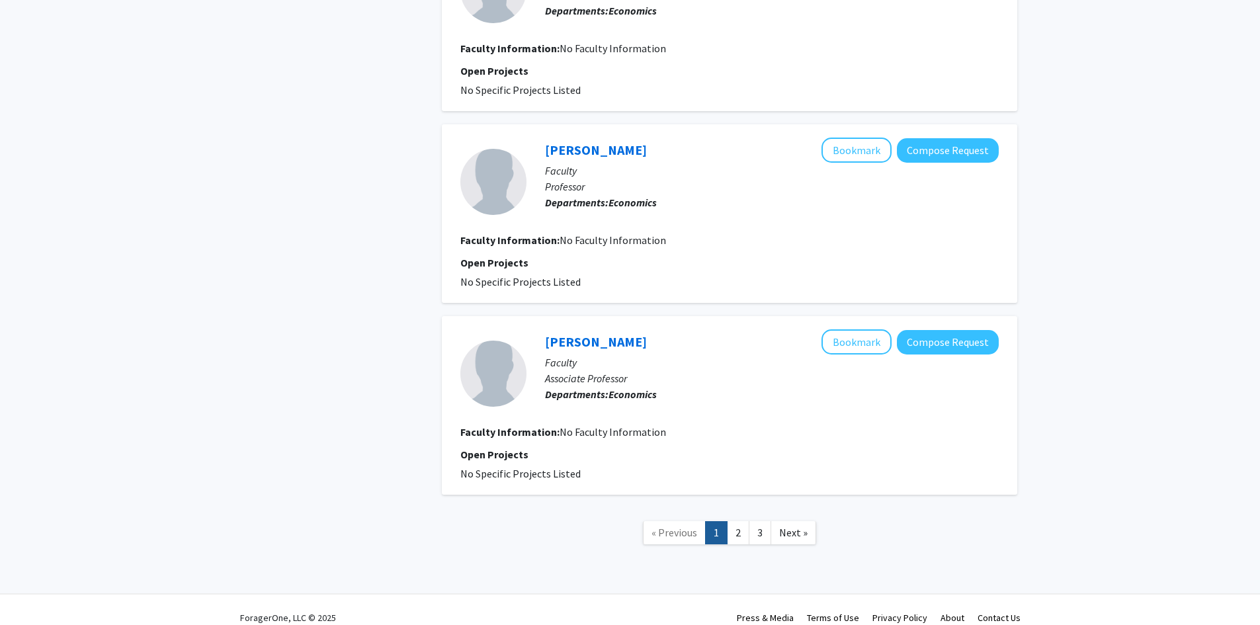
click at [744, 521] on link "2" at bounding box center [738, 532] width 22 height 23
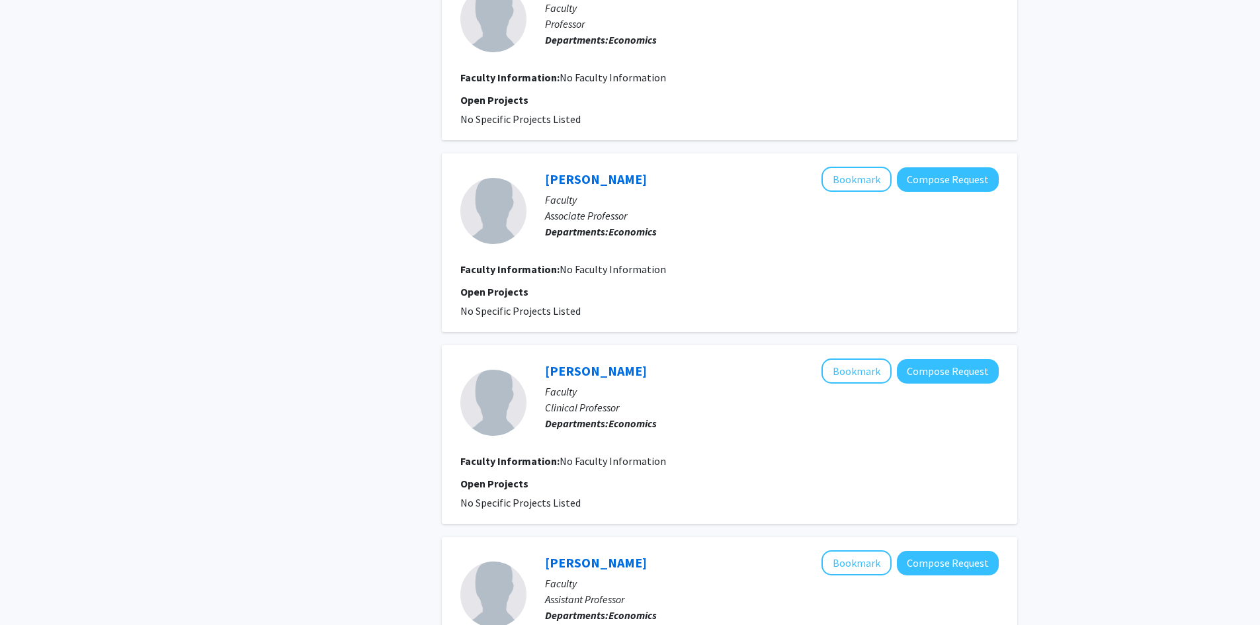
scroll to position [1560, 0]
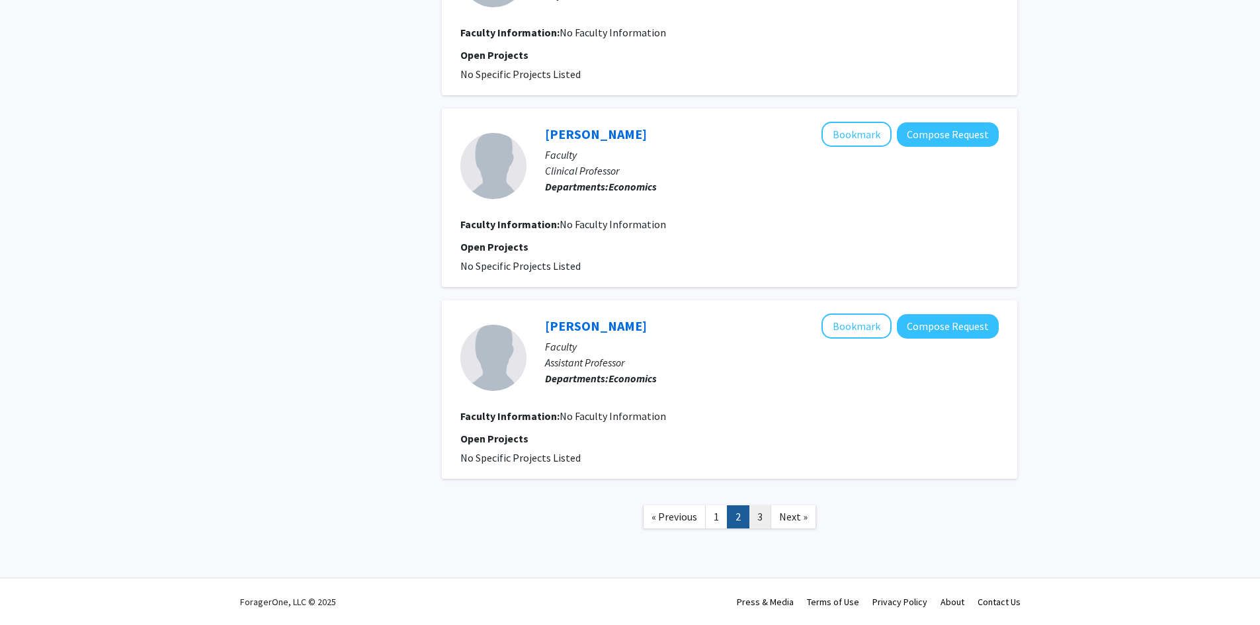
click at [765, 509] on link "3" at bounding box center [760, 516] width 22 height 23
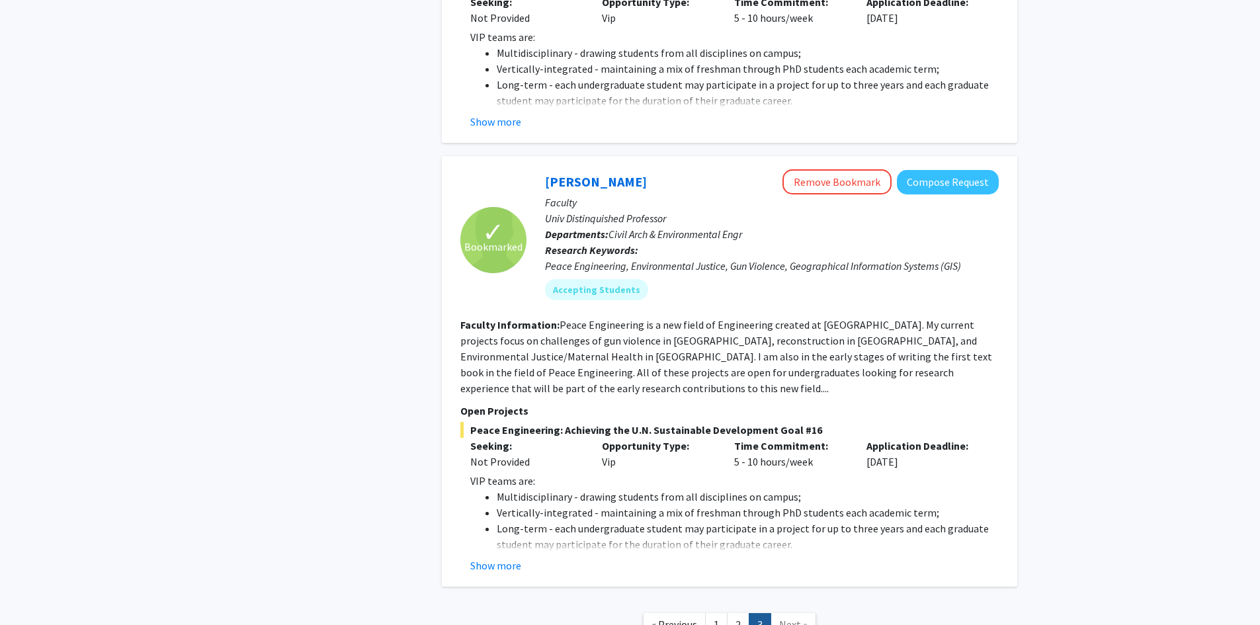
scroll to position [706, 0]
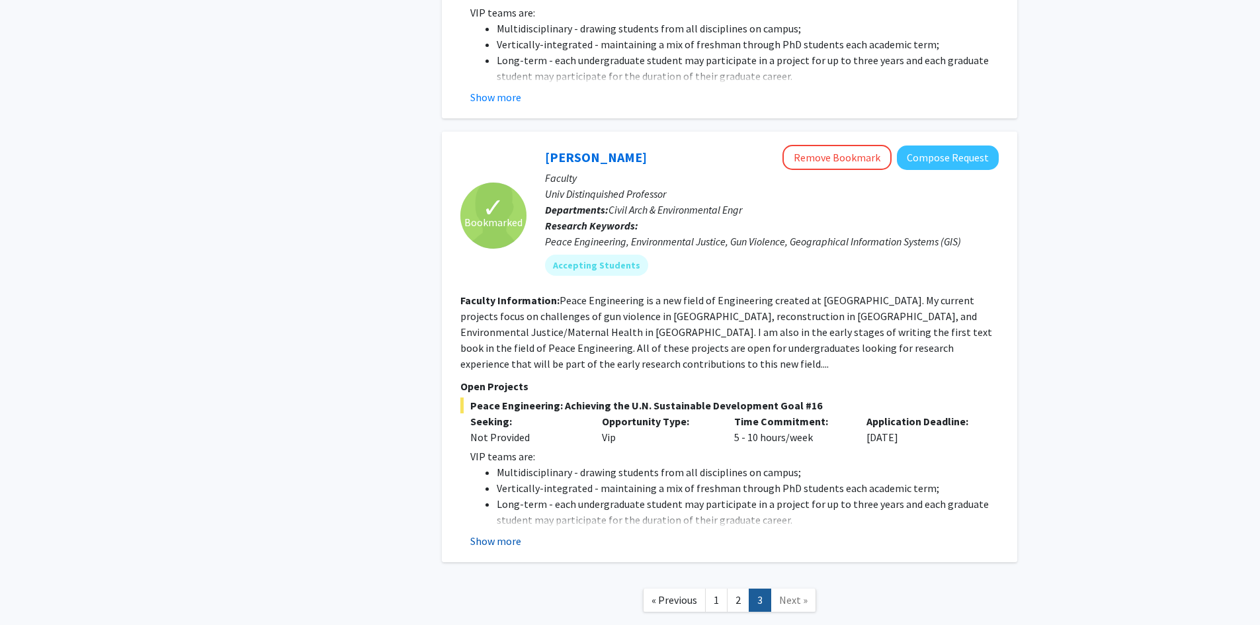
click at [509, 533] on button "Show more" at bounding box center [495, 541] width 51 height 16
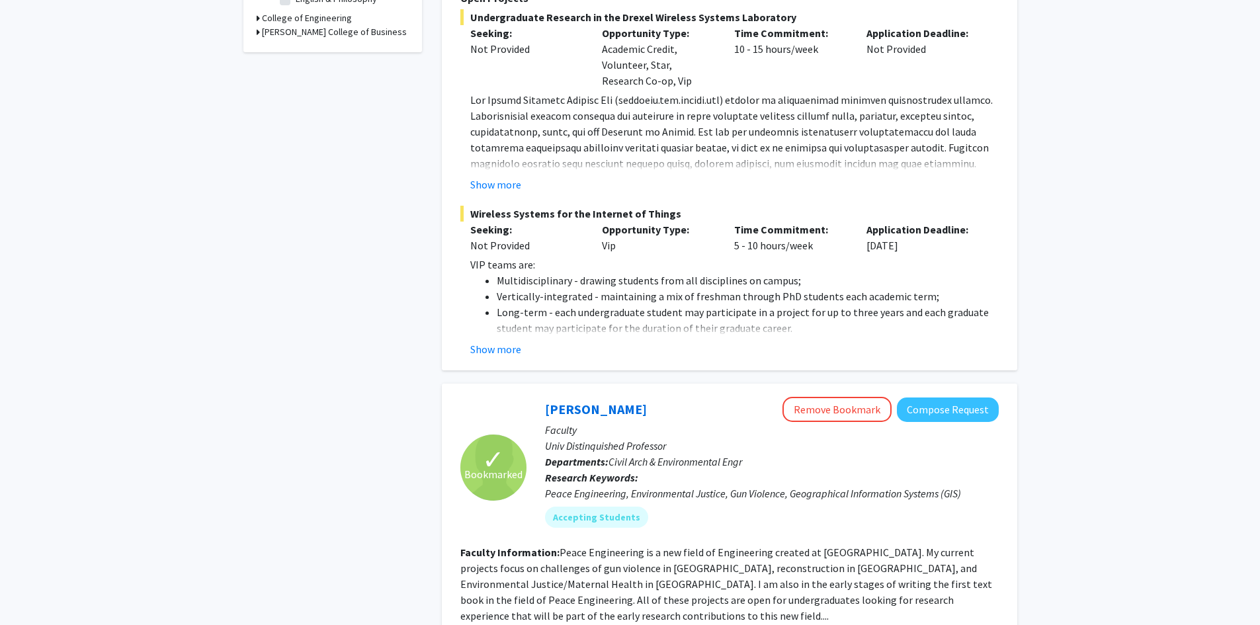
scroll to position [593, 0]
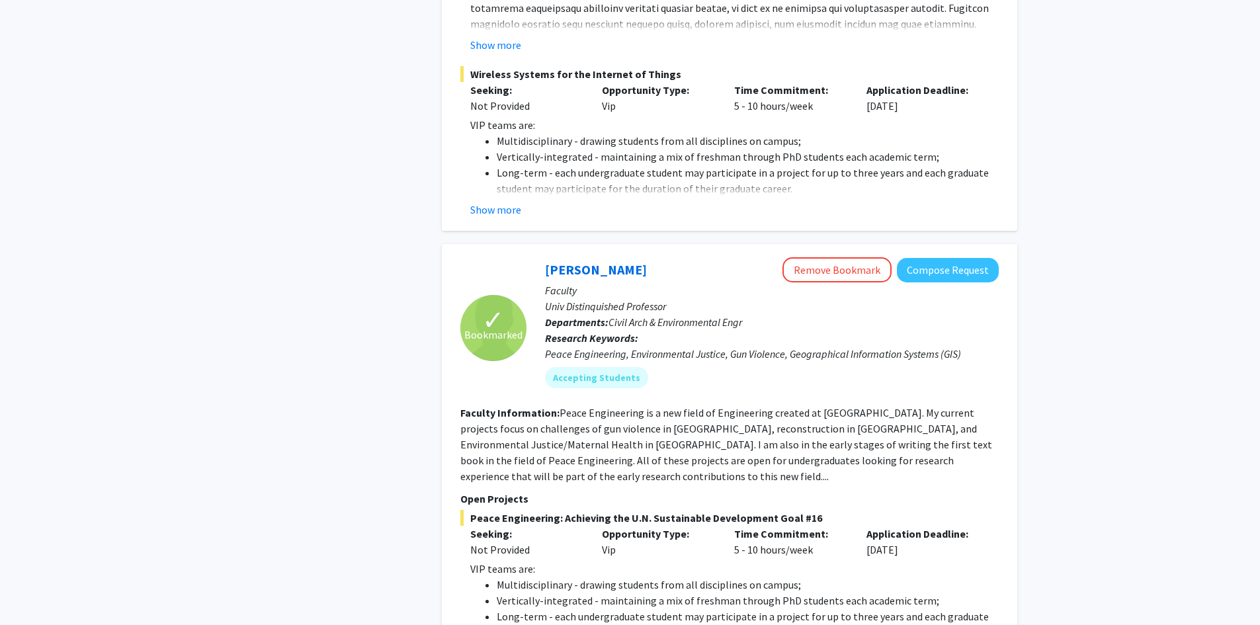
click at [601, 261] on link "Joseph Hughes" at bounding box center [596, 269] width 102 height 17
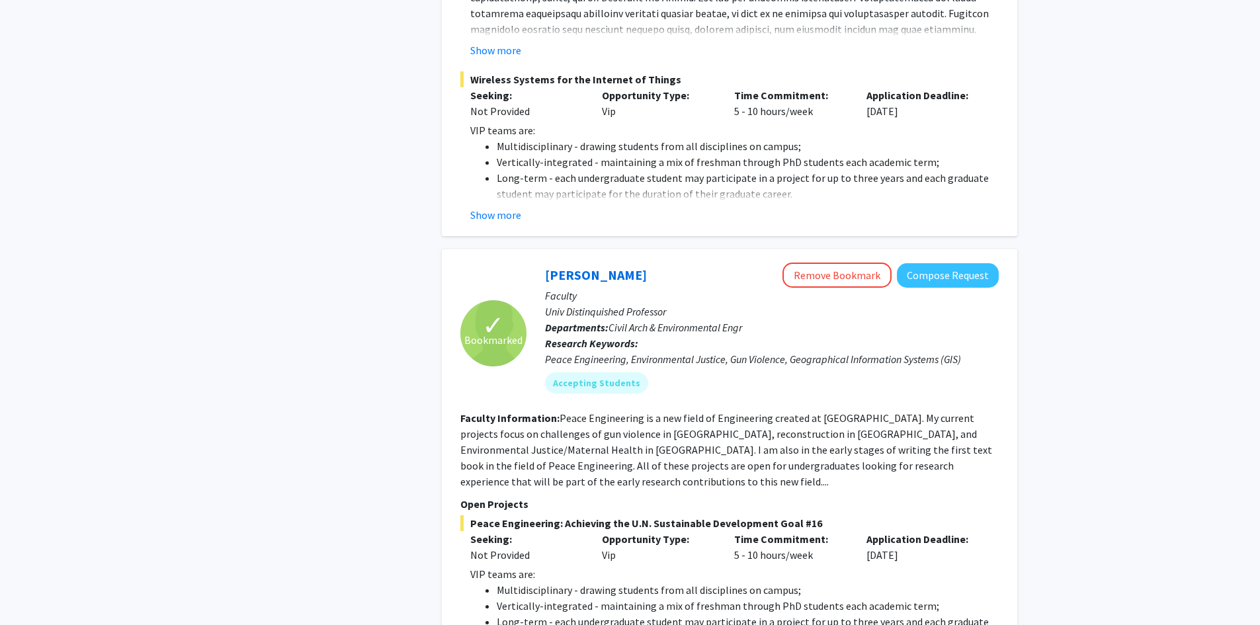
scroll to position [617, 0]
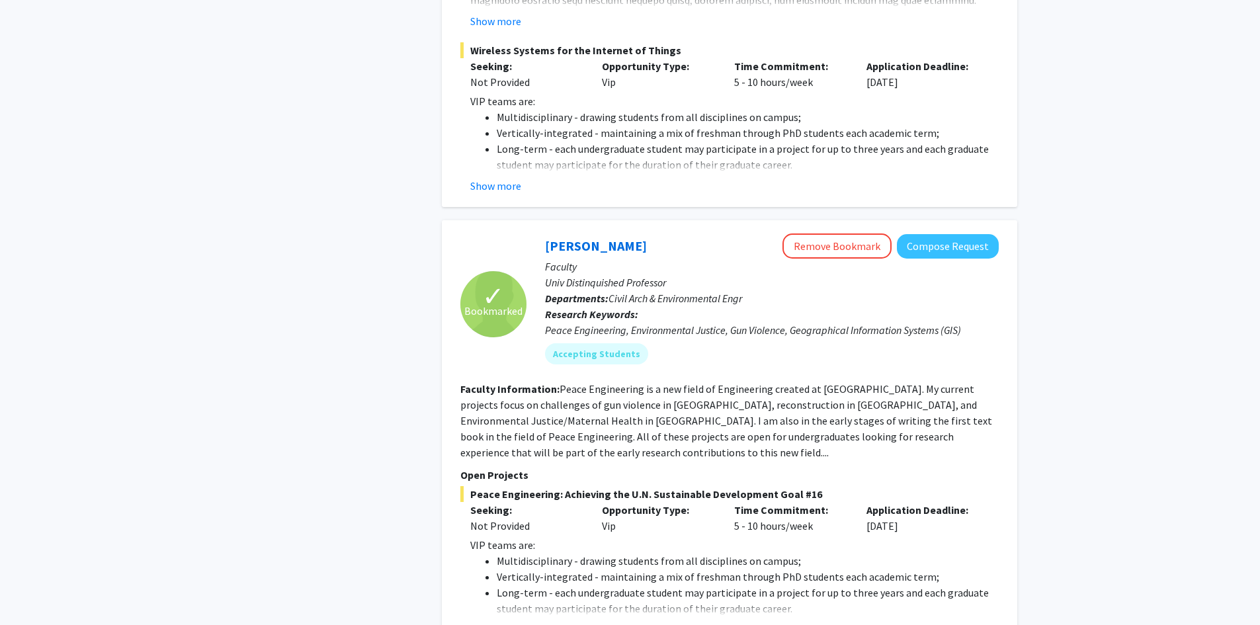
click at [506, 622] on button "Show more" at bounding box center [495, 630] width 51 height 16
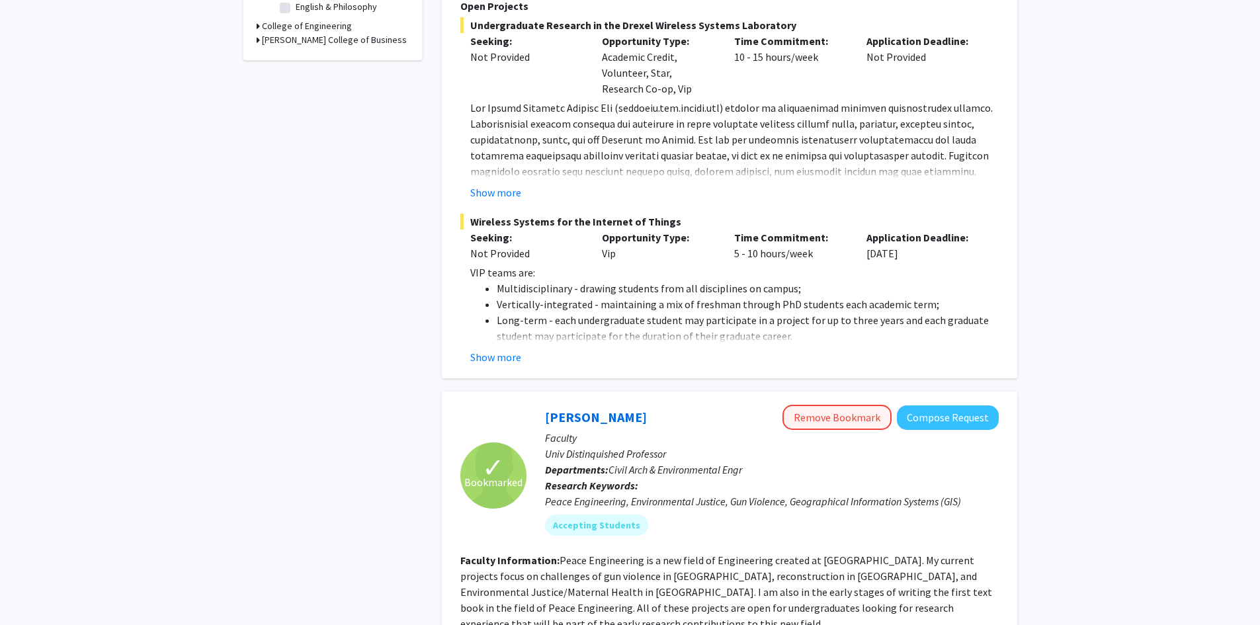
scroll to position [441, 0]
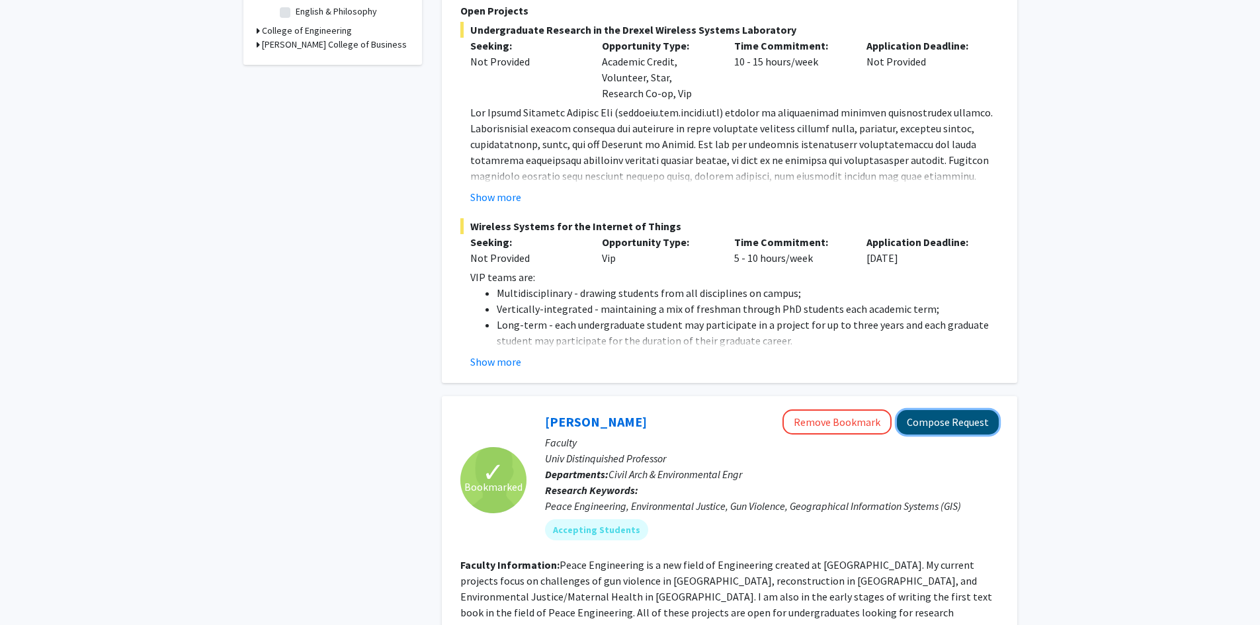
click at [941, 410] on button "Compose Request" at bounding box center [948, 422] width 102 height 24
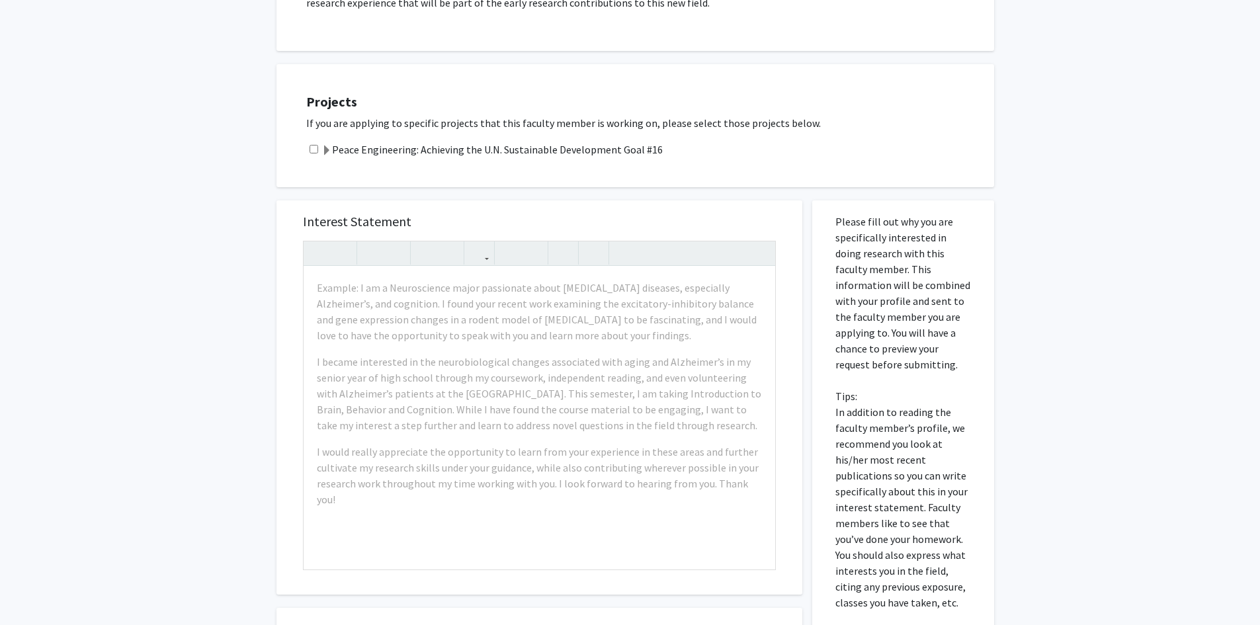
scroll to position [346, 0]
